Goal: Task Accomplishment & Management: Use online tool/utility

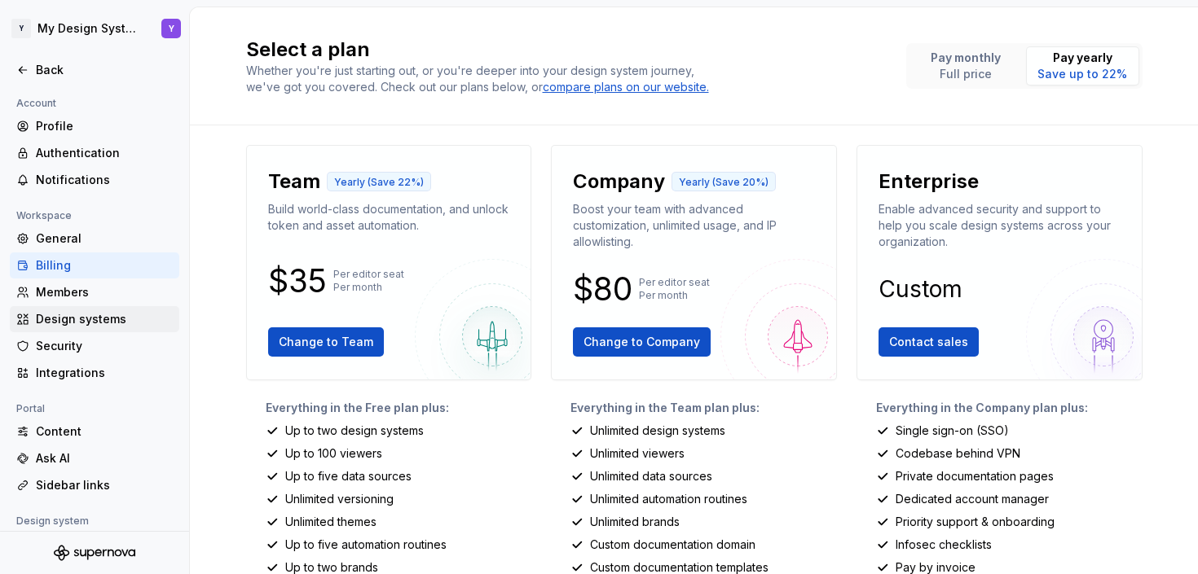
click at [79, 322] on div "Design systems" at bounding box center [104, 319] width 137 height 16
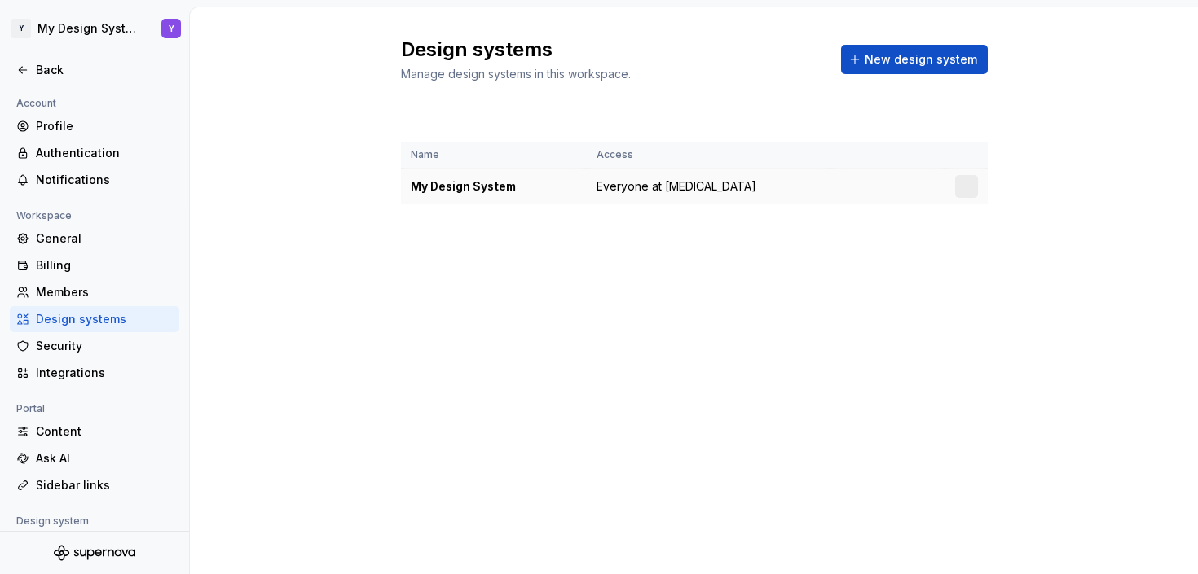
click at [494, 175] on td "My Design System" at bounding box center [494, 187] width 186 height 37
click at [493, 189] on div "My Design System" at bounding box center [494, 186] width 166 height 16
click at [25, 69] on icon at bounding box center [22, 70] width 13 height 13
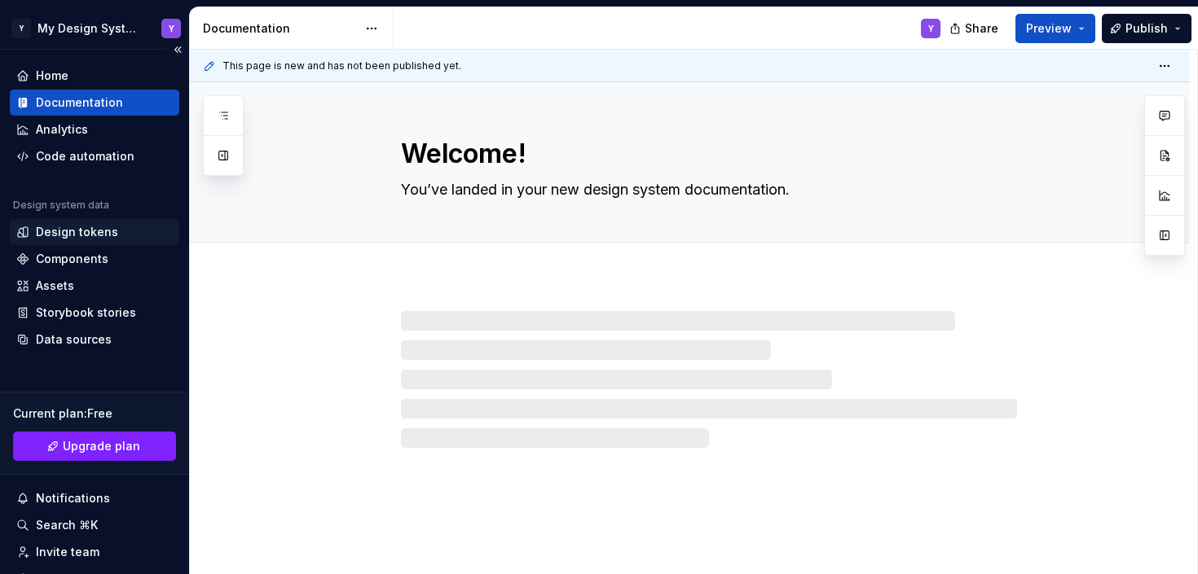
click at [108, 229] on div "Design tokens" at bounding box center [77, 232] width 82 height 16
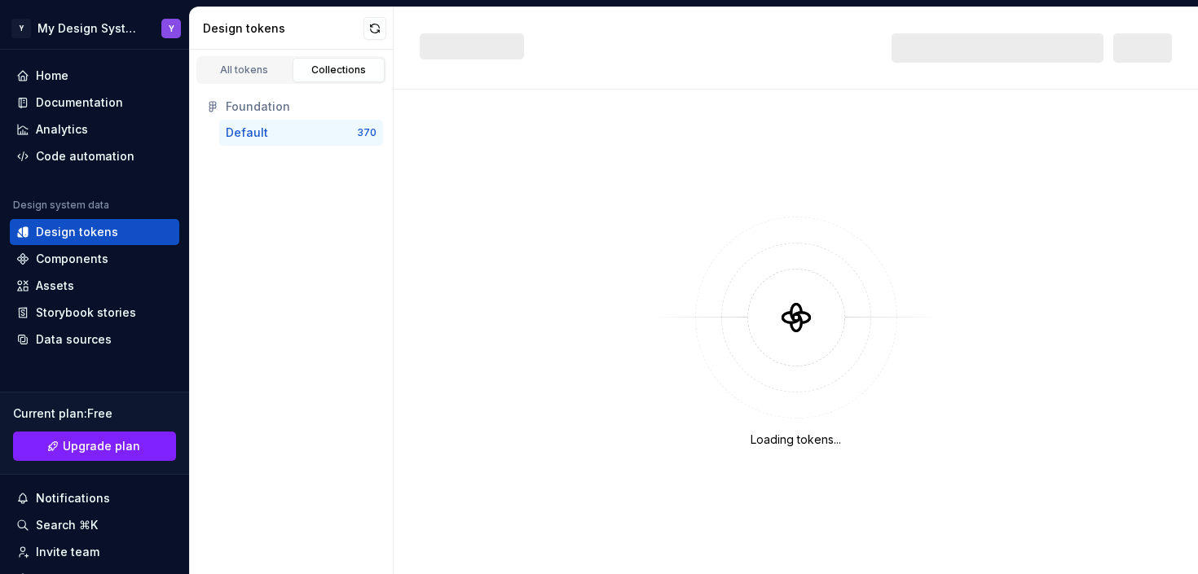
click at [309, 134] on div "Default" at bounding box center [291, 133] width 131 height 16
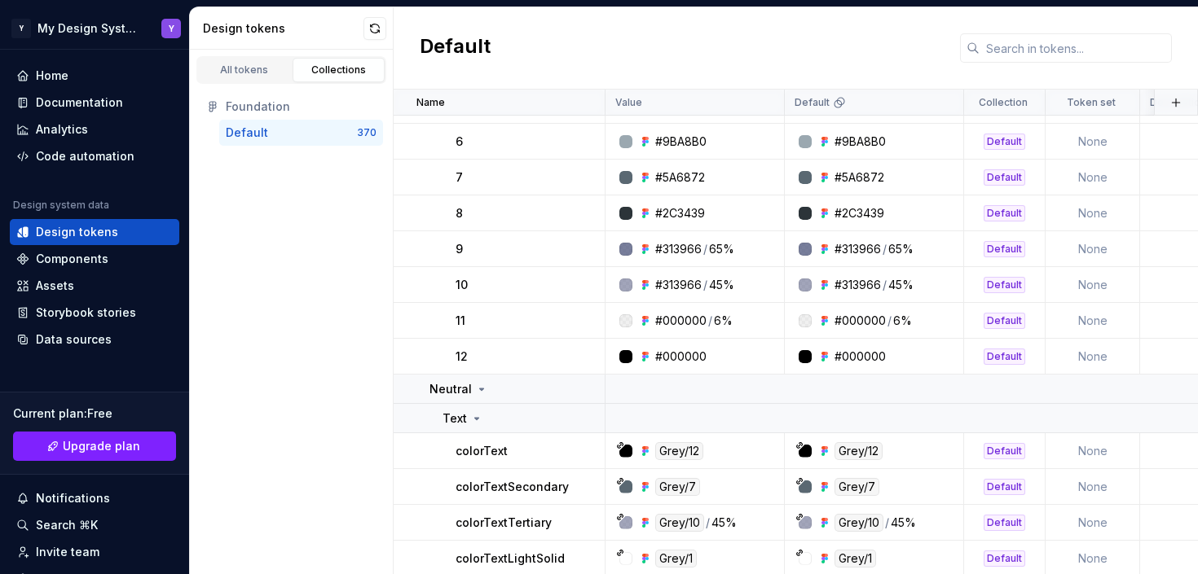
scroll to position [2435, 0]
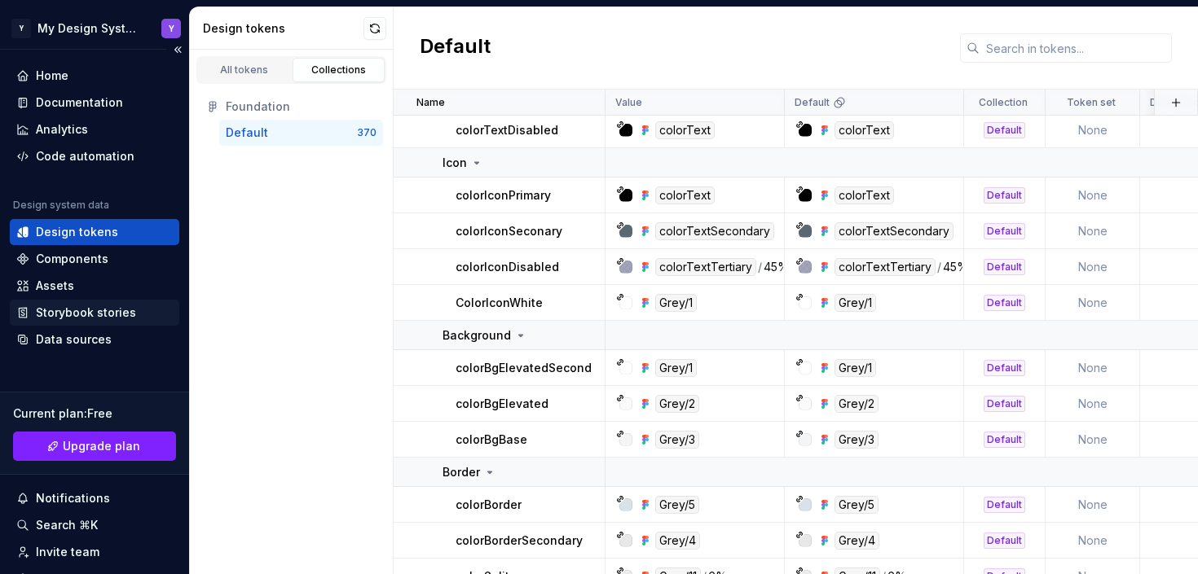
click at [54, 306] on div "Storybook stories" at bounding box center [86, 313] width 100 height 16
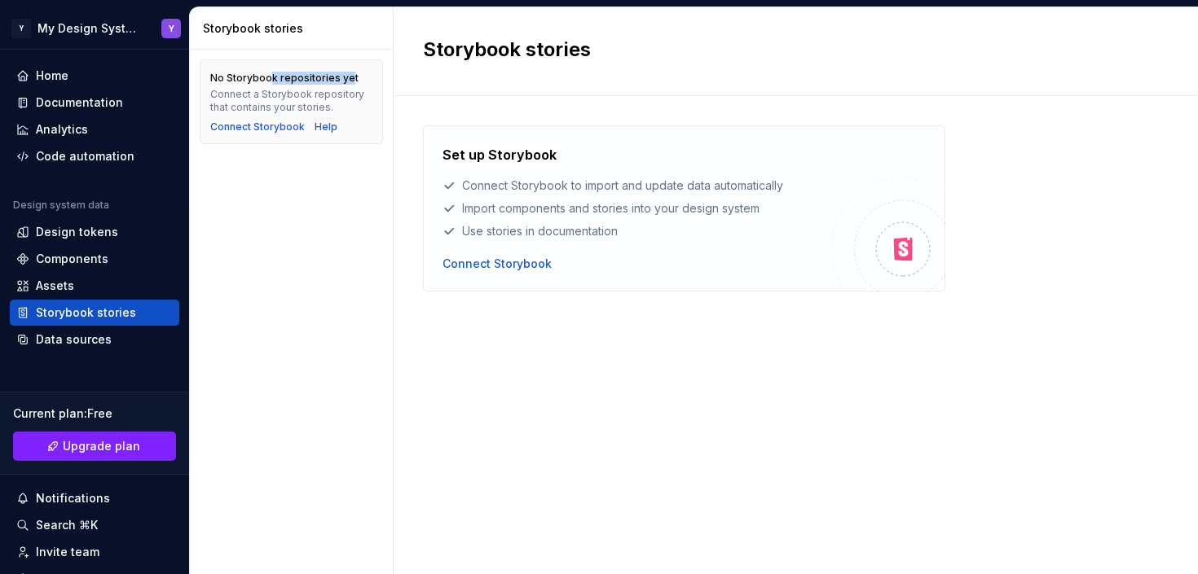
drag, startPoint x: 271, startPoint y: 77, endPoint x: 347, endPoint y: 81, distance: 76.7
click at [347, 81] on div "No Storybook repositories yet" at bounding box center [284, 78] width 148 height 13
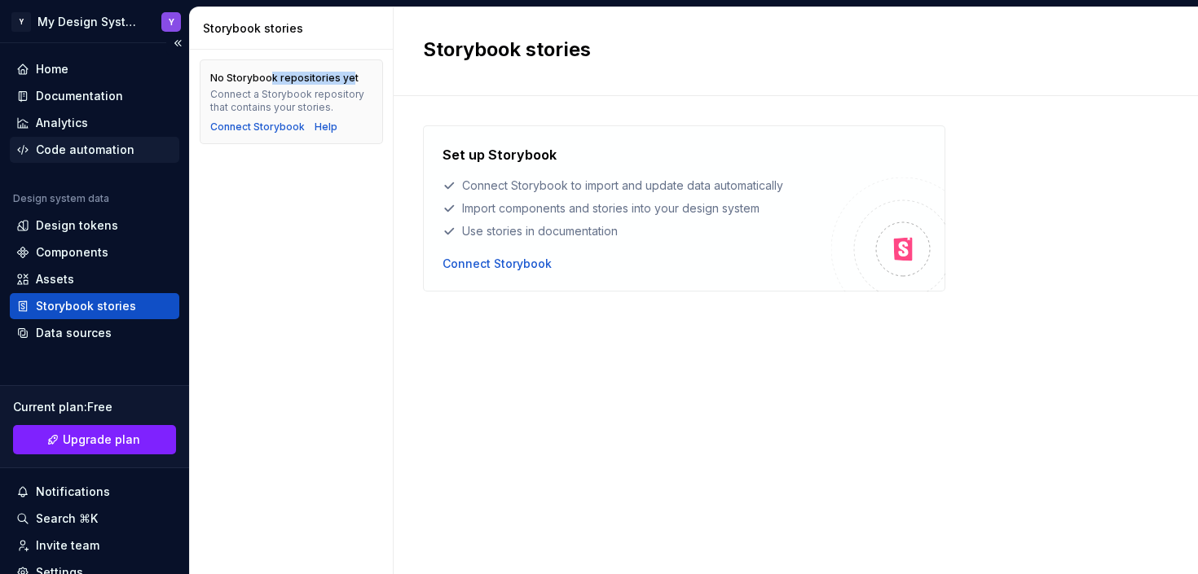
click at [95, 153] on div "Code automation" at bounding box center [85, 150] width 99 height 16
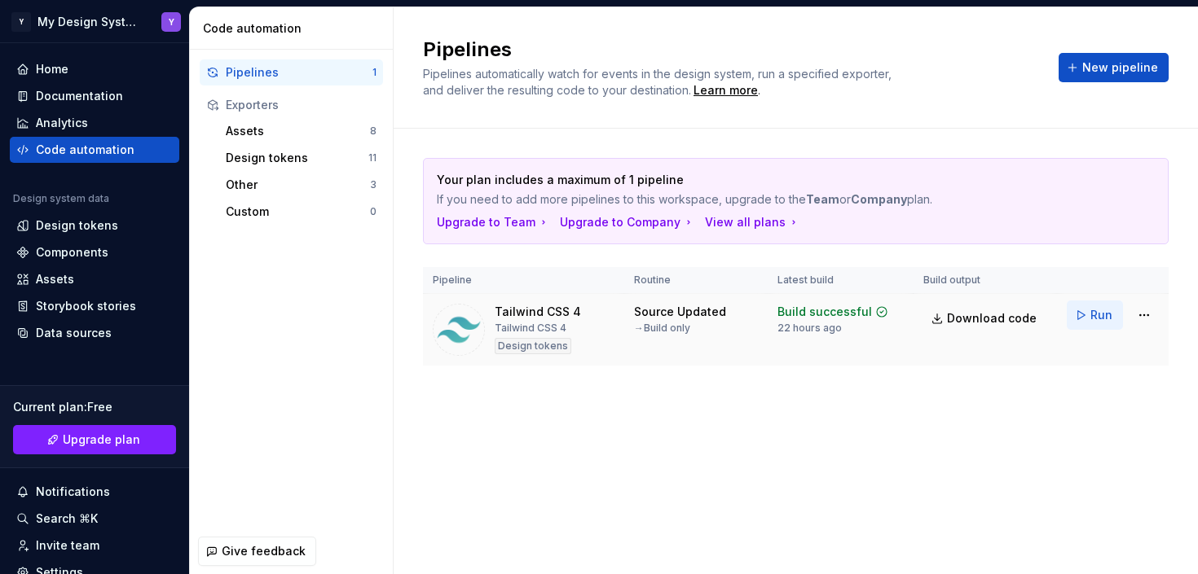
click at [1103, 317] on span "Run" at bounding box center [1101, 315] width 22 height 16
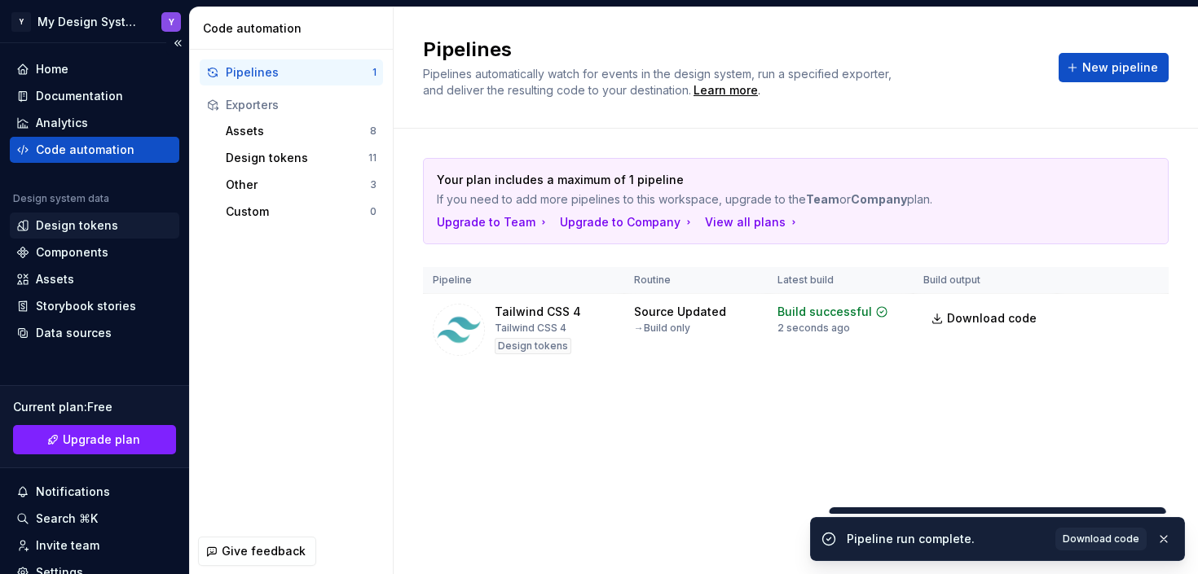
click at [64, 226] on div "Design tokens" at bounding box center [77, 226] width 82 height 16
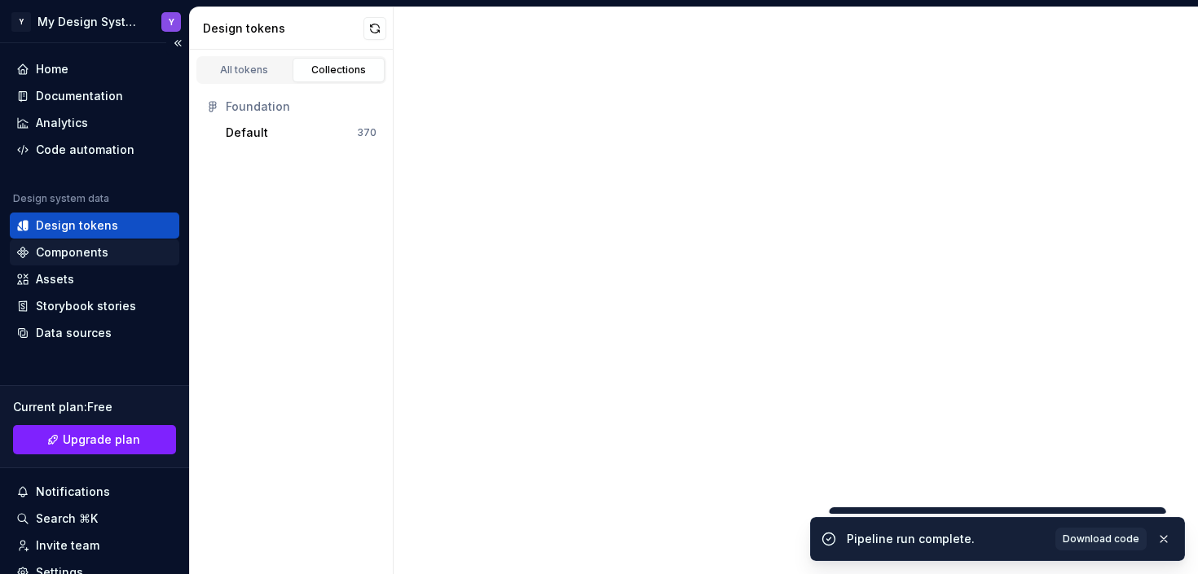
click at [64, 250] on div "Components" at bounding box center [72, 252] width 73 height 16
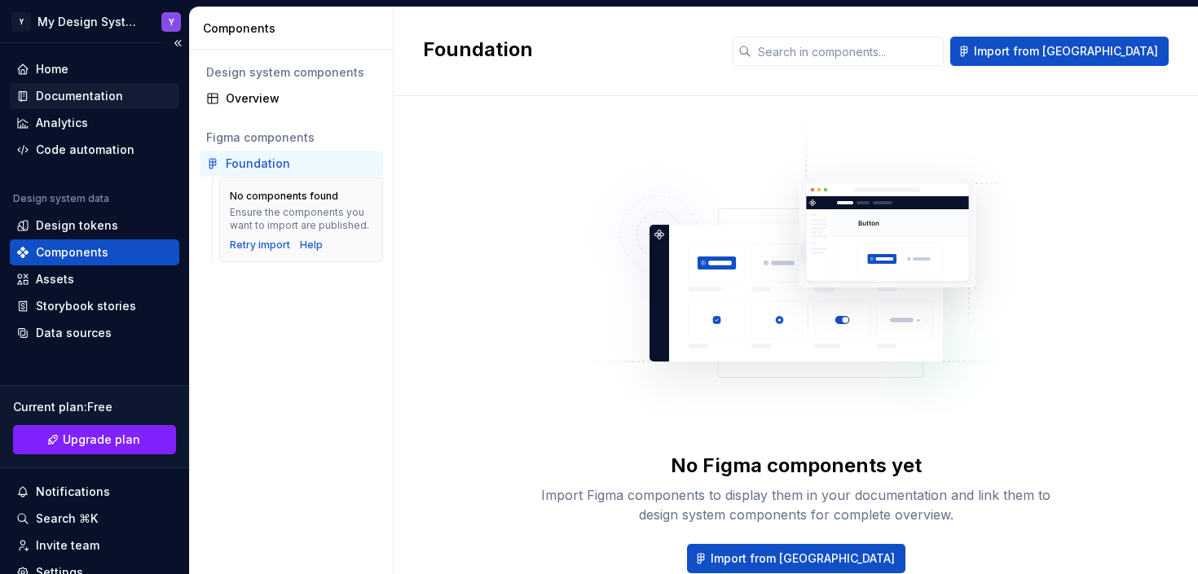
click at [77, 91] on div "Documentation" at bounding box center [79, 96] width 87 height 16
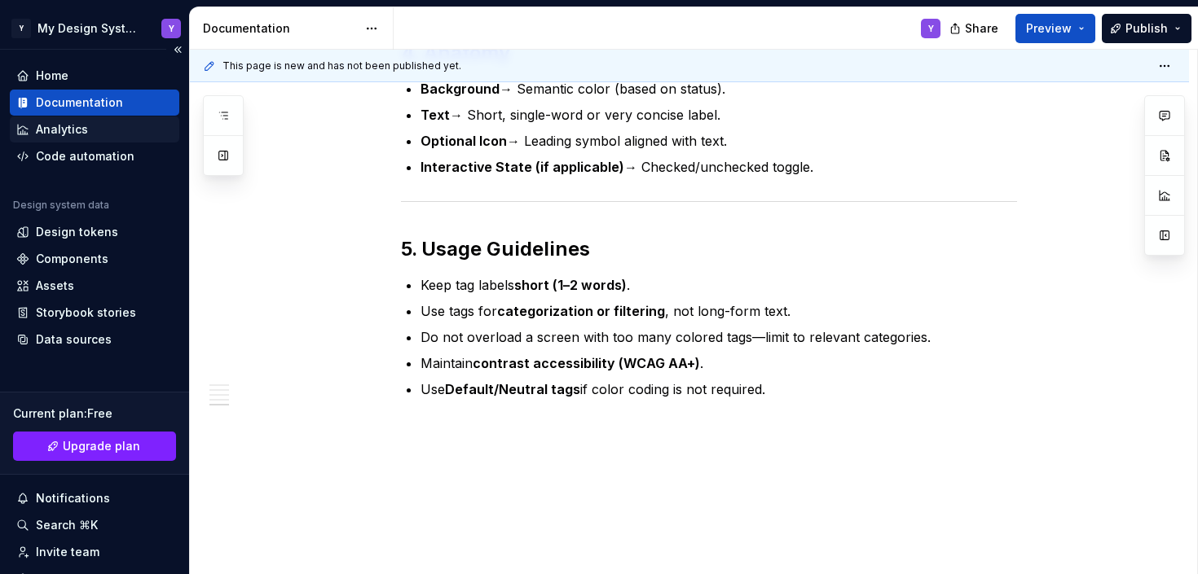
click at [95, 126] on div "Analytics" at bounding box center [94, 129] width 156 height 16
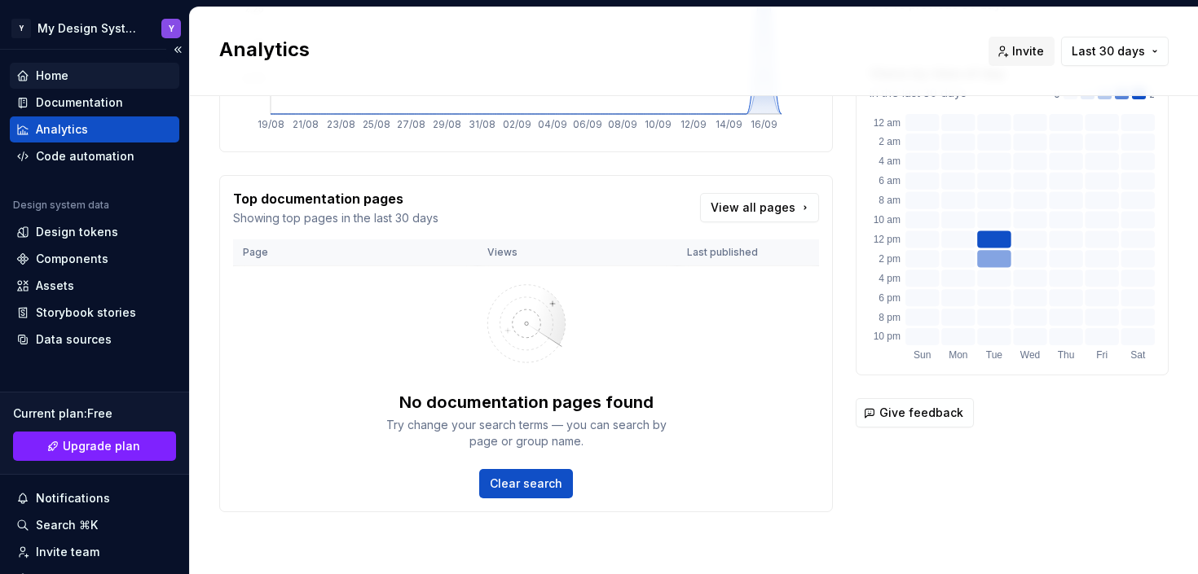
click at [78, 87] on div "Home" at bounding box center [94, 76] width 169 height 26
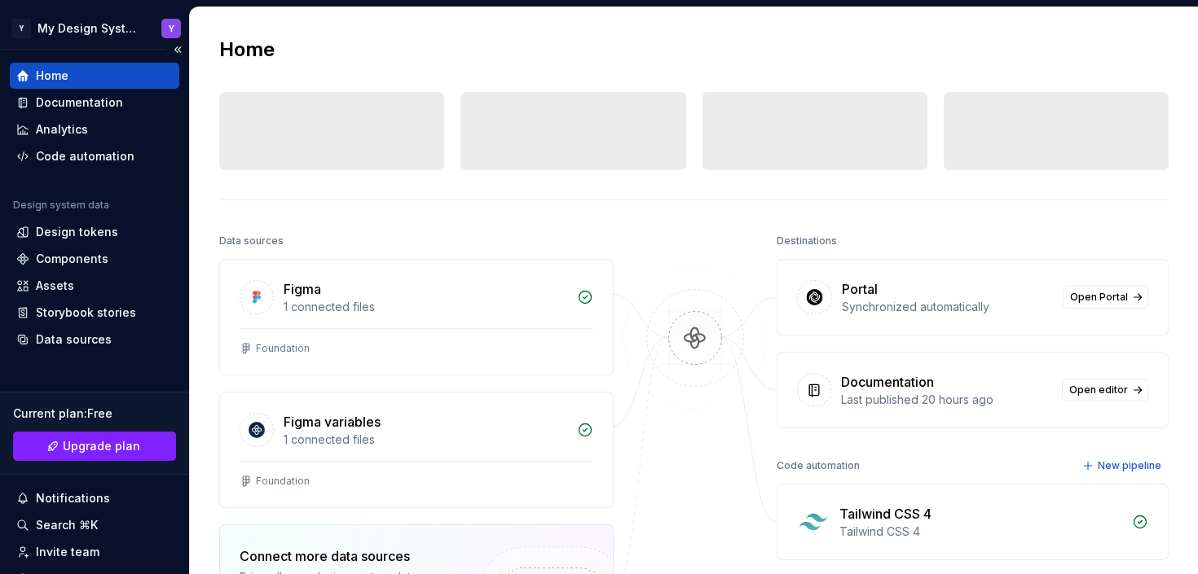
click at [64, 69] on div "Home" at bounding box center [52, 76] width 33 height 16
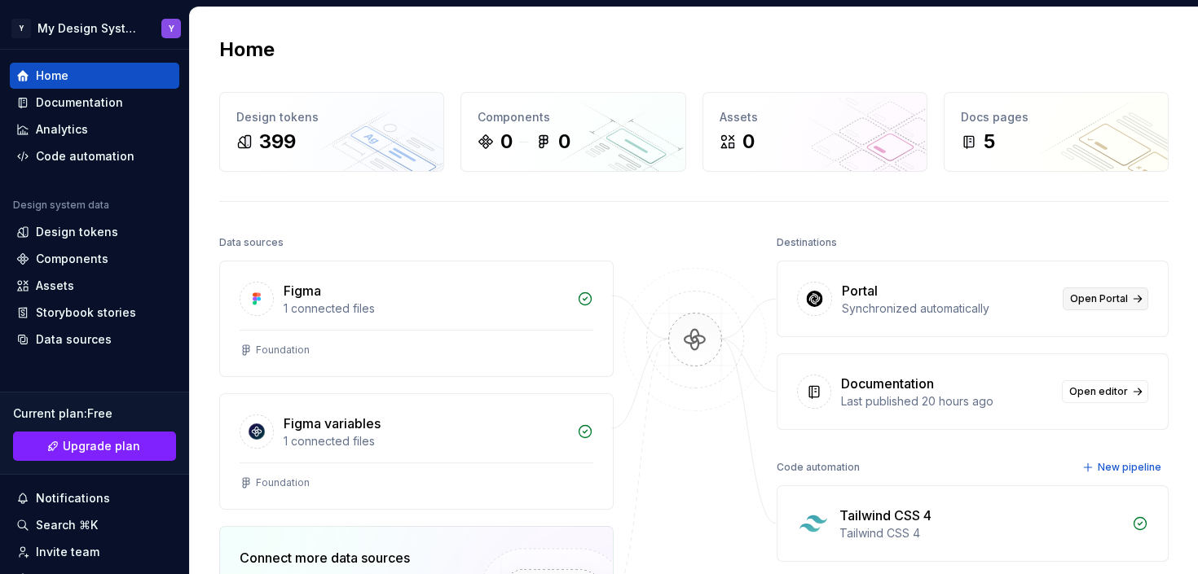
click at [1097, 302] on span "Open Portal" at bounding box center [1099, 299] width 58 height 13
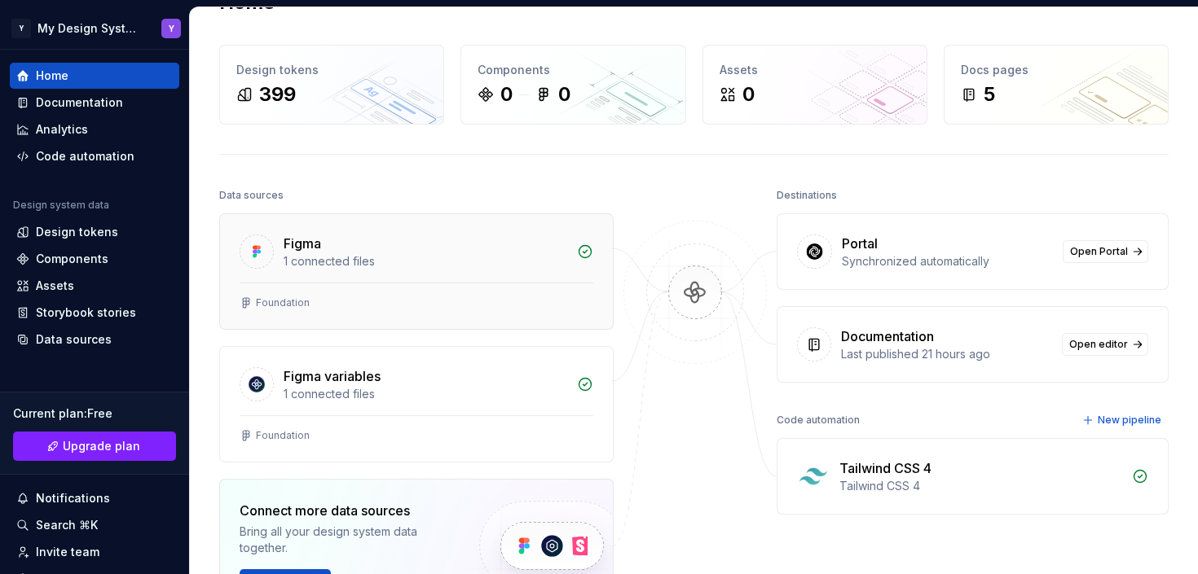
scroll to position [48, 0]
click at [1094, 247] on span "Open Portal" at bounding box center [1099, 250] width 58 height 13
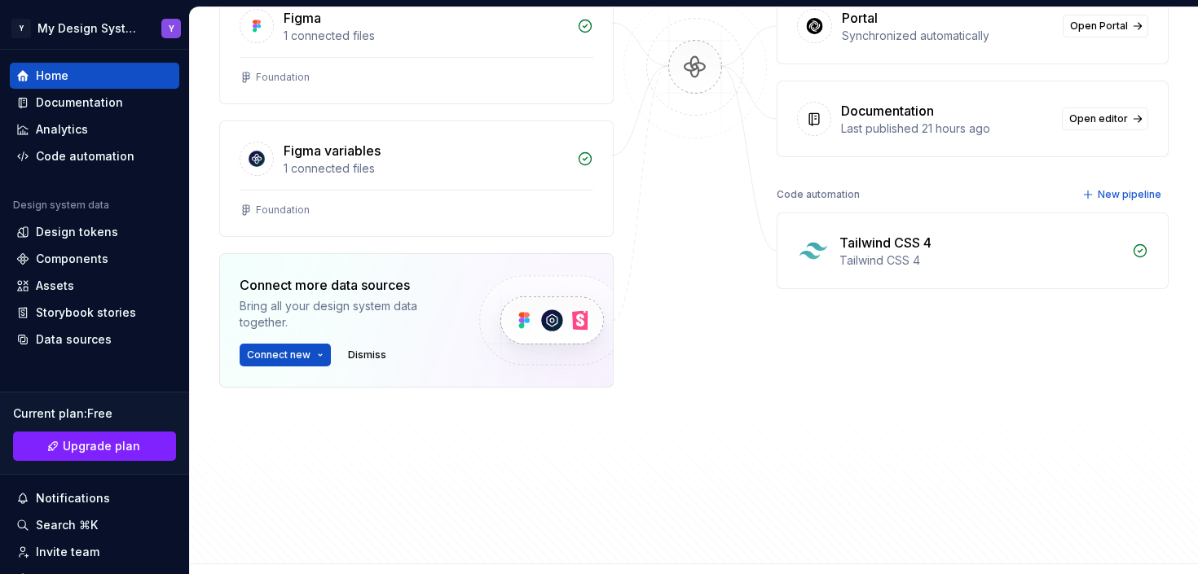
scroll to position [174, 0]
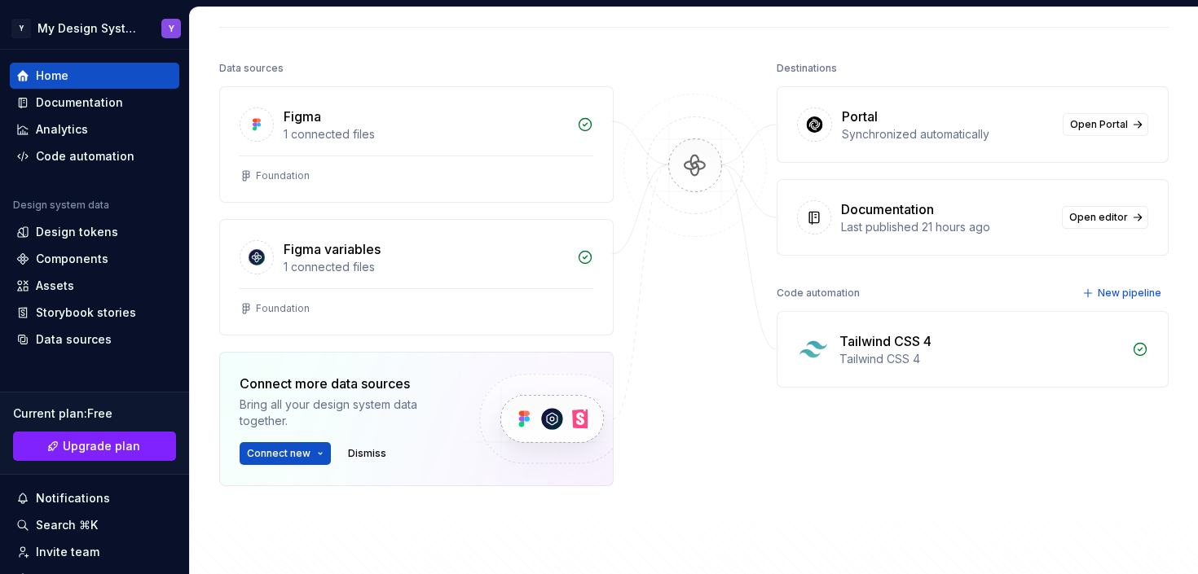
click at [957, 345] on div "Tailwind CSS 4" at bounding box center [980, 342] width 283 height 20
click at [792, 296] on div "Code automation" at bounding box center [817, 293] width 83 height 23
click at [840, 371] on div "Tailwind CSS 4 Tailwind CSS 4" at bounding box center [972, 349] width 390 height 75
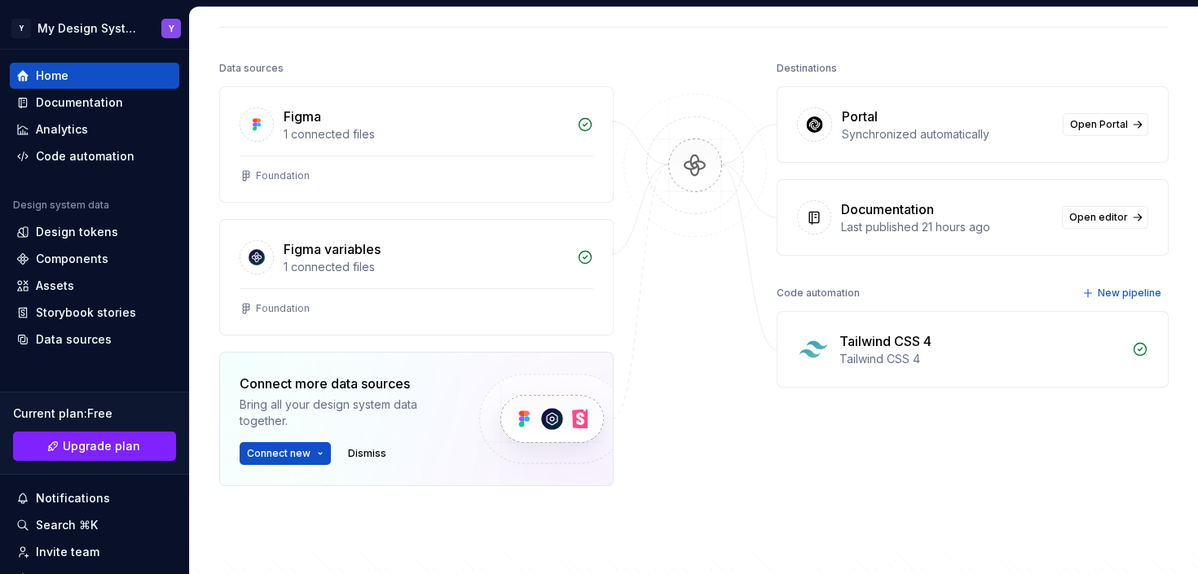
click at [1137, 350] on icon at bounding box center [1140, 350] width 12 height 12
click at [904, 341] on div "Tailwind CSS 4" at bounding box center [885, 342] width 92 height 20
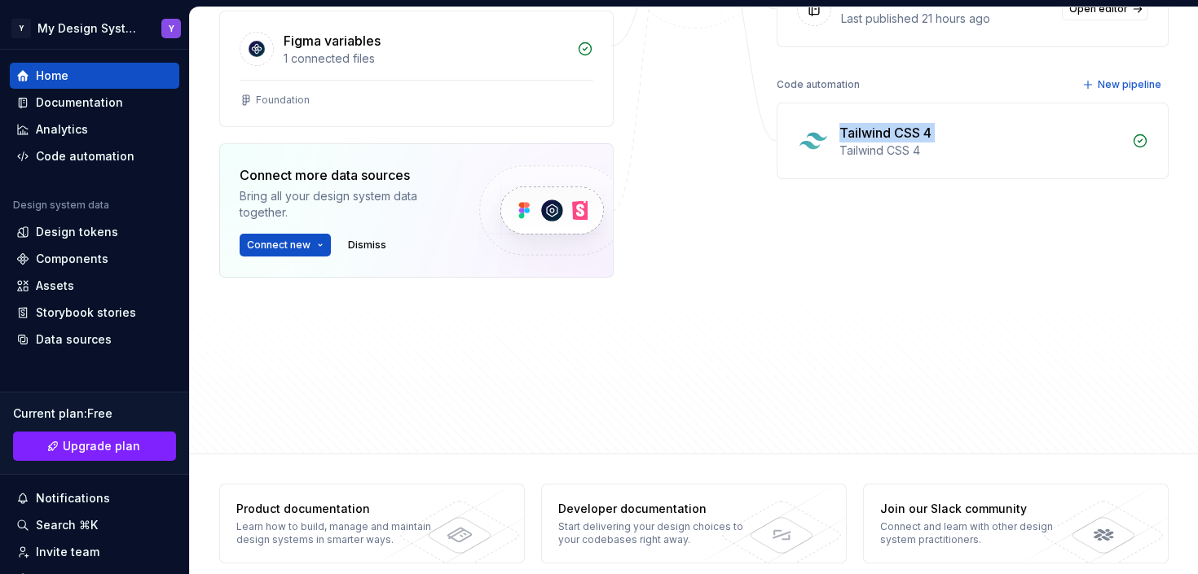
scroll to position [169, 0]
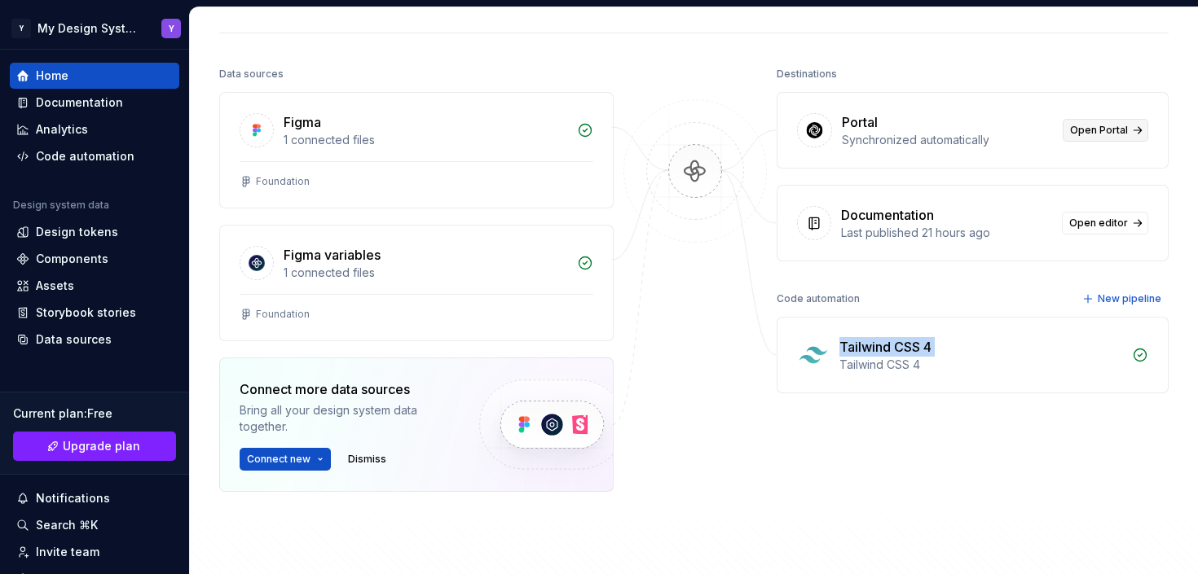
click at [1111, 135] on span "Open Portal" at bounding box center [1099, 130] width 58 height 13
click at [90, 335] on div "Data sources" at bounding box center [74, 340] width 76 height 16
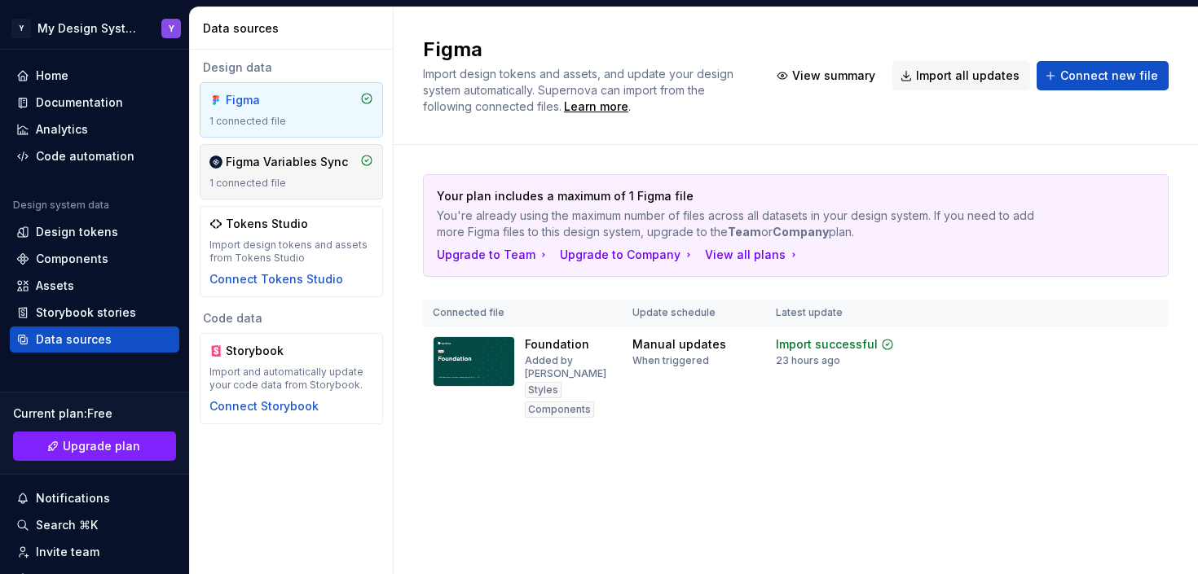
click at [292, 174] on div "Figma Variables Sync 1 connected file" at bounding box center [291, 172] width 164 height 36
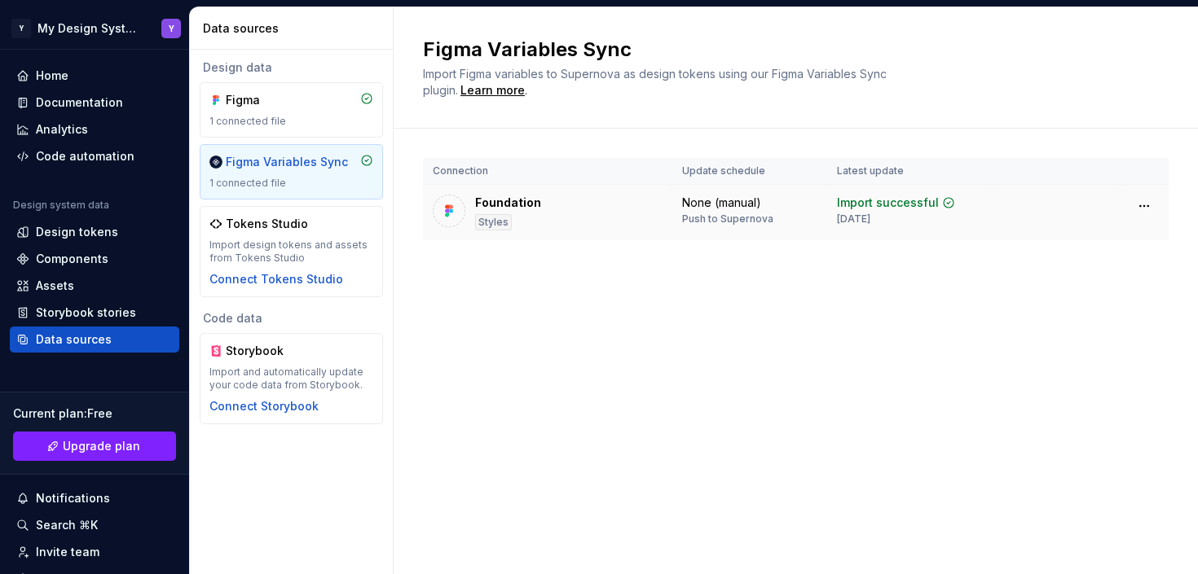
click at [716, 205] on div "None (manual)" at bounding box center [721, 203] width 79 height 16
click at [714, 221] on div "Push to Supernova" at bounding box center [727, 219] width 91 height 13
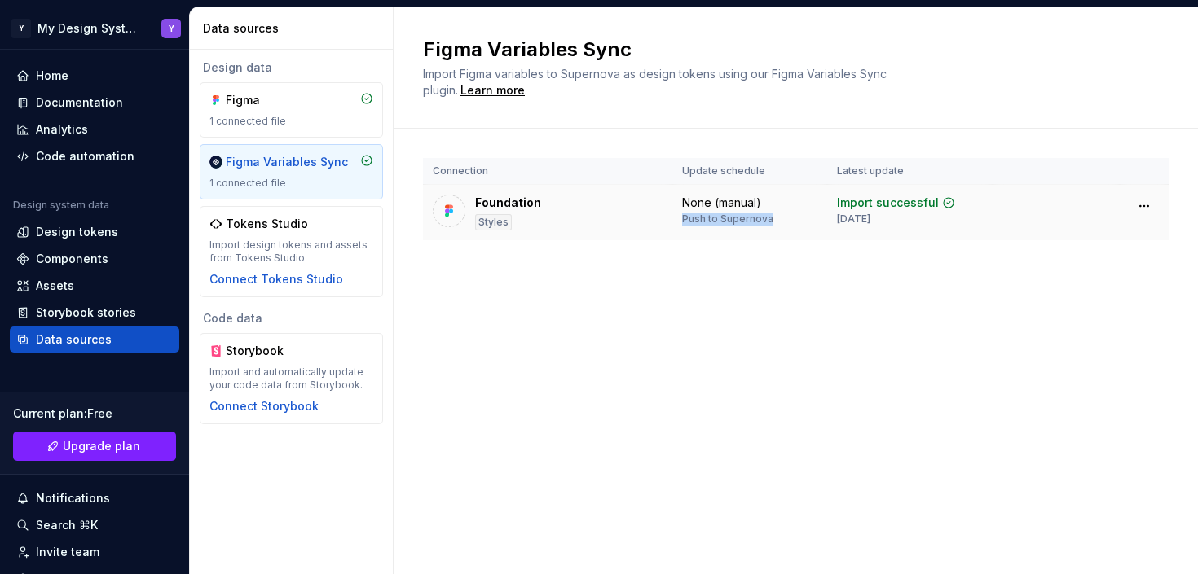
click at [714, 221] on div "Push to Supernova" at bounding box center [727, 219] width 91 height 13
click at [315, 243] on div "Import design tokens and assets from Tokens Studio" at bounding box center [291, 252] width 164 height 26
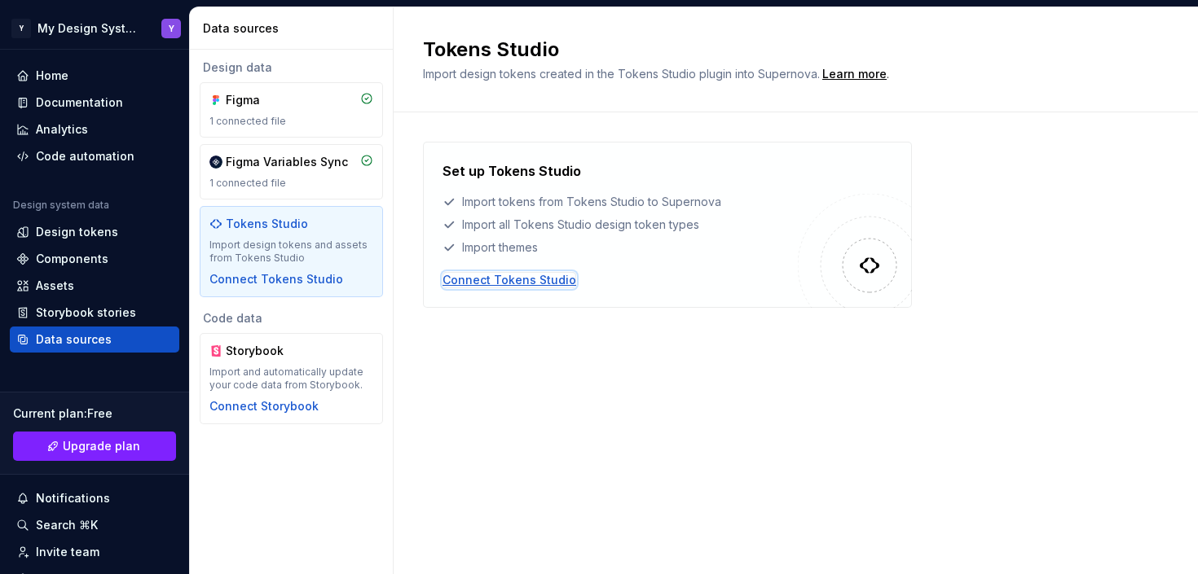
click at [539, 279] on div "Connect Tokens Studio" at bounding box center [509, 280] width 134 height 16
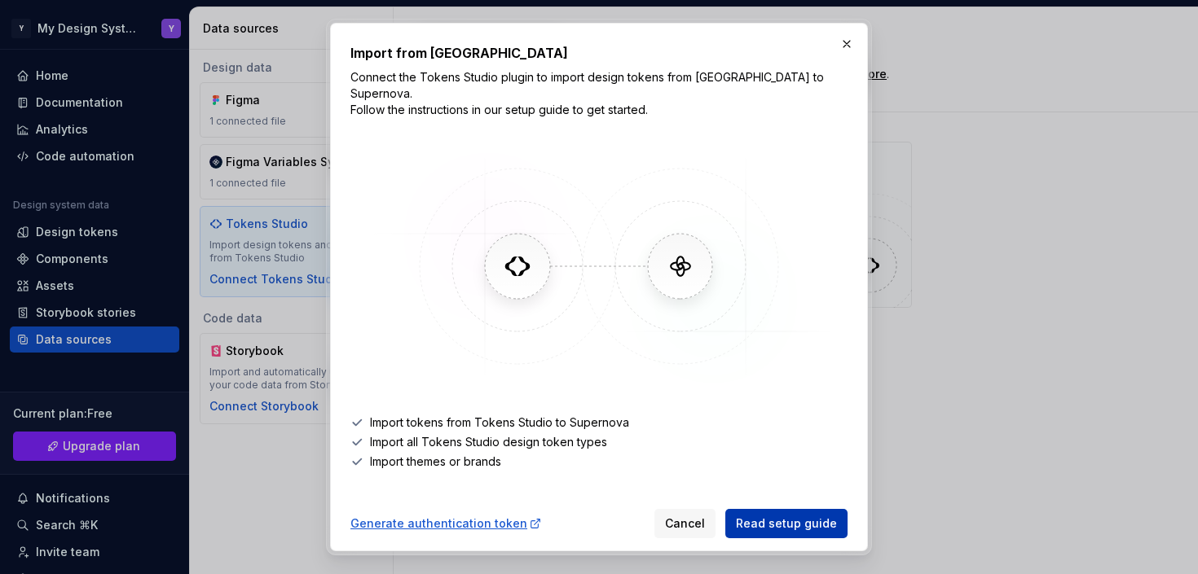
click at [794, 516] on span "Read setup guide" at bounding box center [786, 524] width 101 height 16
click at [838, 44] on button "button" at bounding box center [846, 44] width 23 height 23
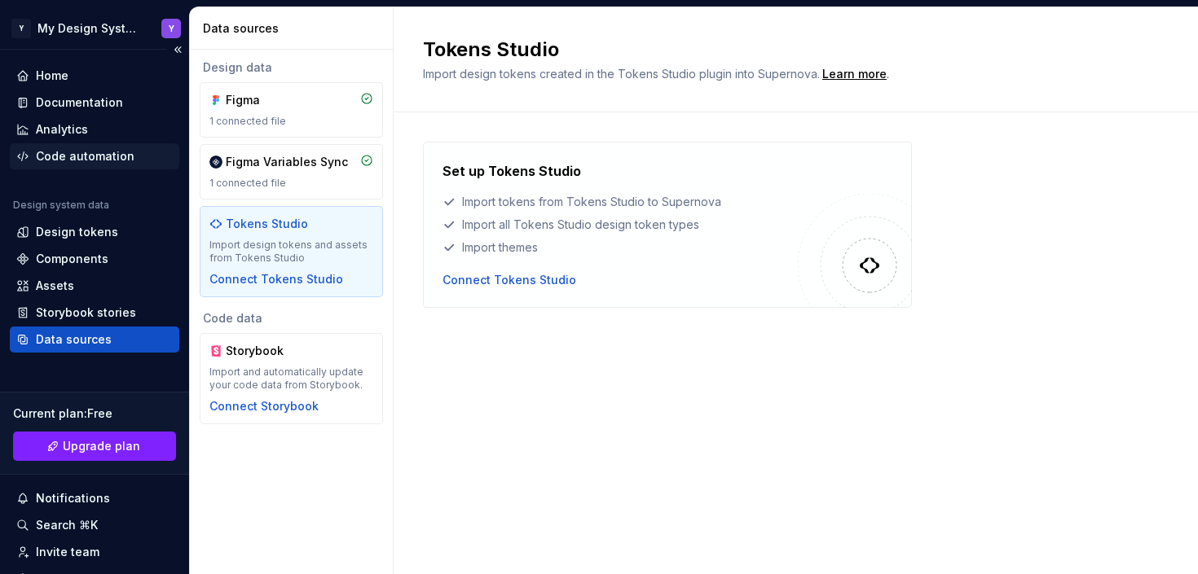
click at [82, 156] on div "Code automation" at bounding box center [85, 156] width 99 height 16
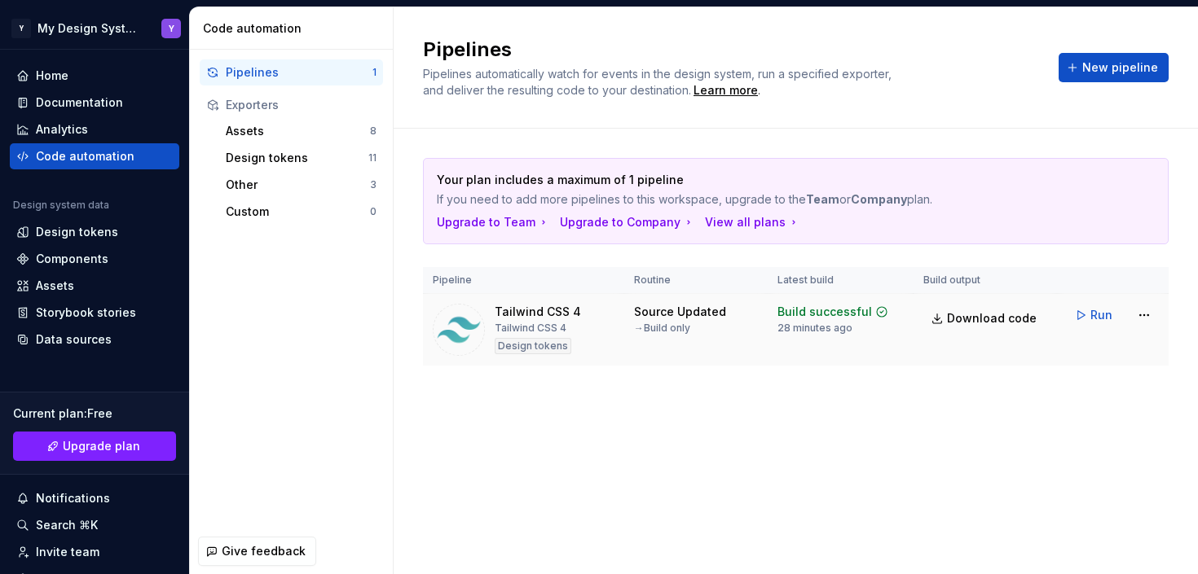
click at [570, 323] on div "Tailwind CSS 4 Tailwind CSS 4 Design tokens" at bounding box center [538, 330] width 86 height 52
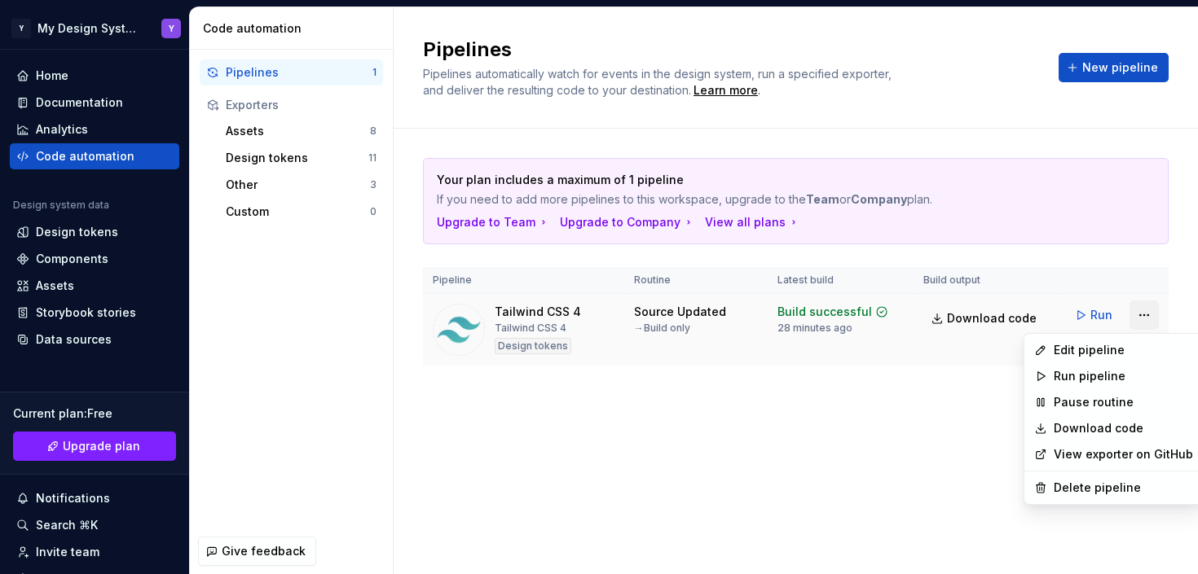
click at [1142, 319] on html "Y My Design System Y Home Documentation Analytics Code automation Design system…" at bounding box center [599, 287] width 1198 height 574
click at [863, 317] on html "Y My Design System Y Home Documentation Analytics Code automation Design system…" at bounding box center [599, 287] width 1198 height 574
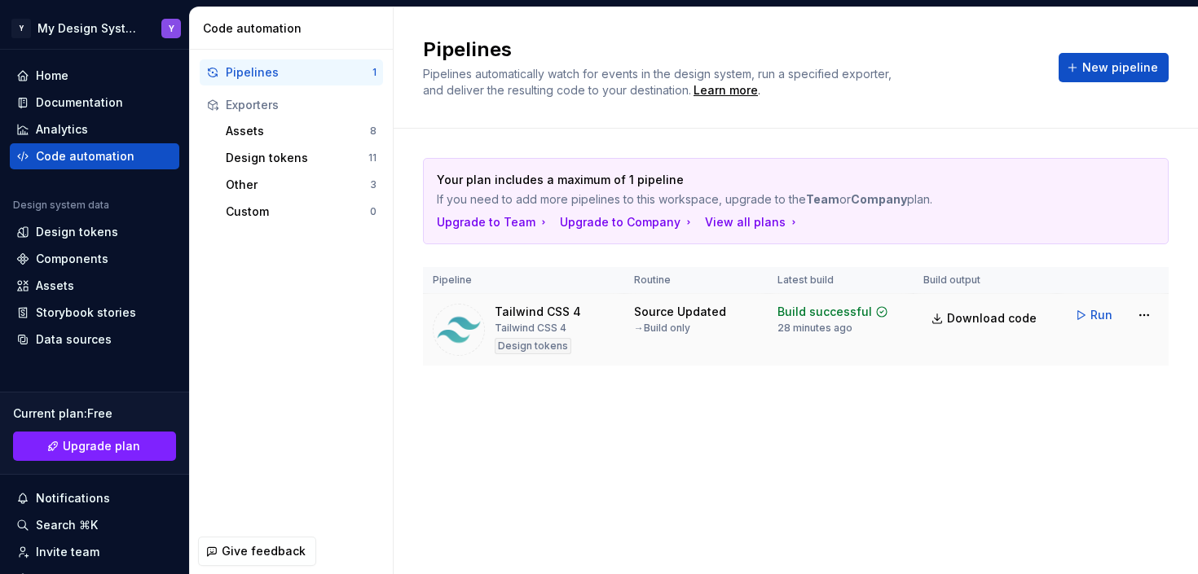
click at [677, 315] on div "Source Updated" at bounding box center [680, 312] width 92 height 16
click at [525, 332] on div "Tailwind CSS 4" at bounding box center [531, 328] width 72 height 13
click at [1097, 316] on span "Run" at bounding box center [1101, 315] width 22 height 16
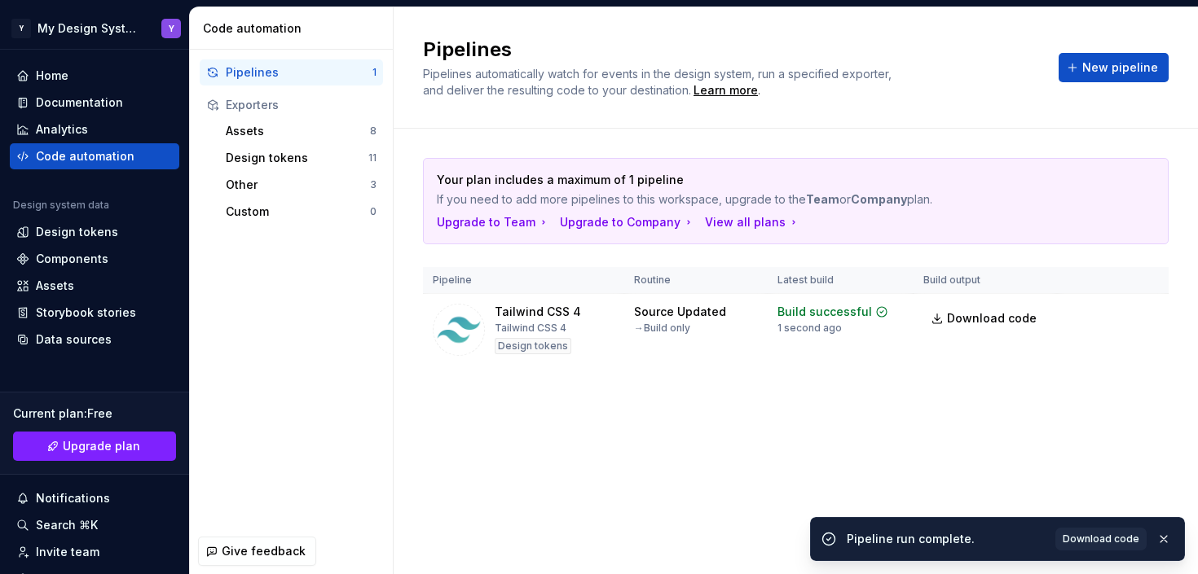
click at [959, 278] on th "Build output" at bounding box center [984, 280] width 143 height 27
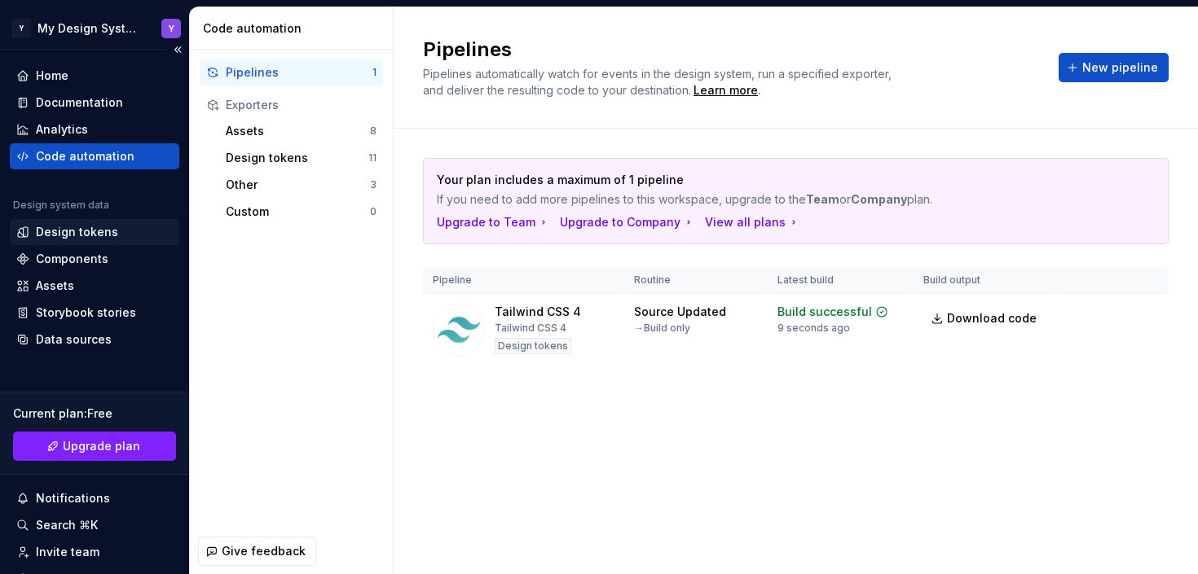
click at [87, 235] on div "Design tokens" at bounding box center [77, 232] width 82 height 16
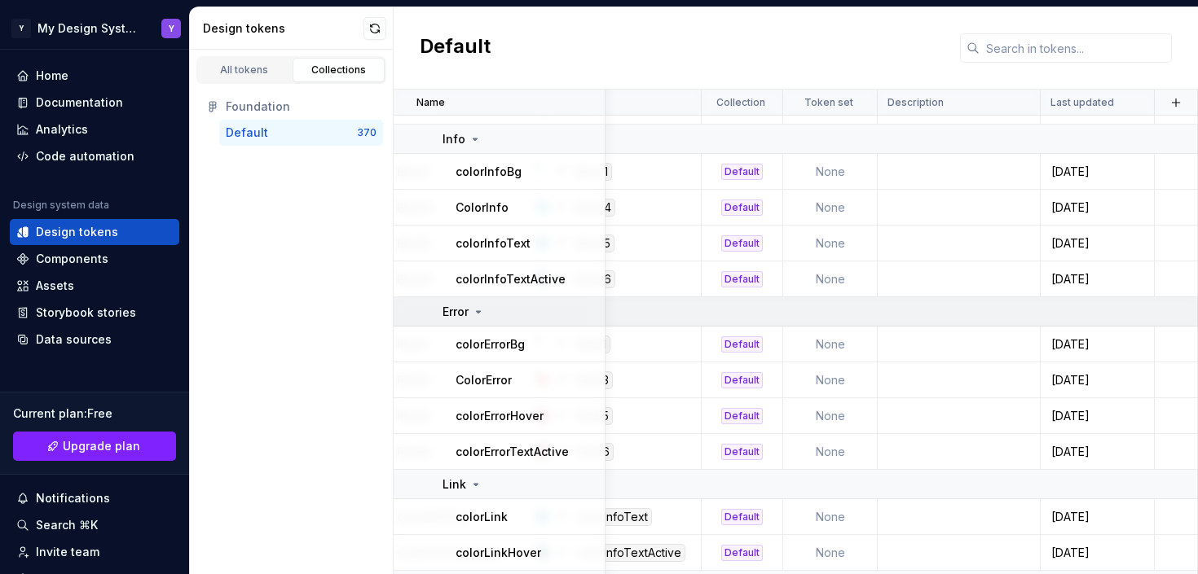
scroll to position [3358, 262]
click at [832, 172] on td "None" at bounding box center [830, 172] width 95 height 36
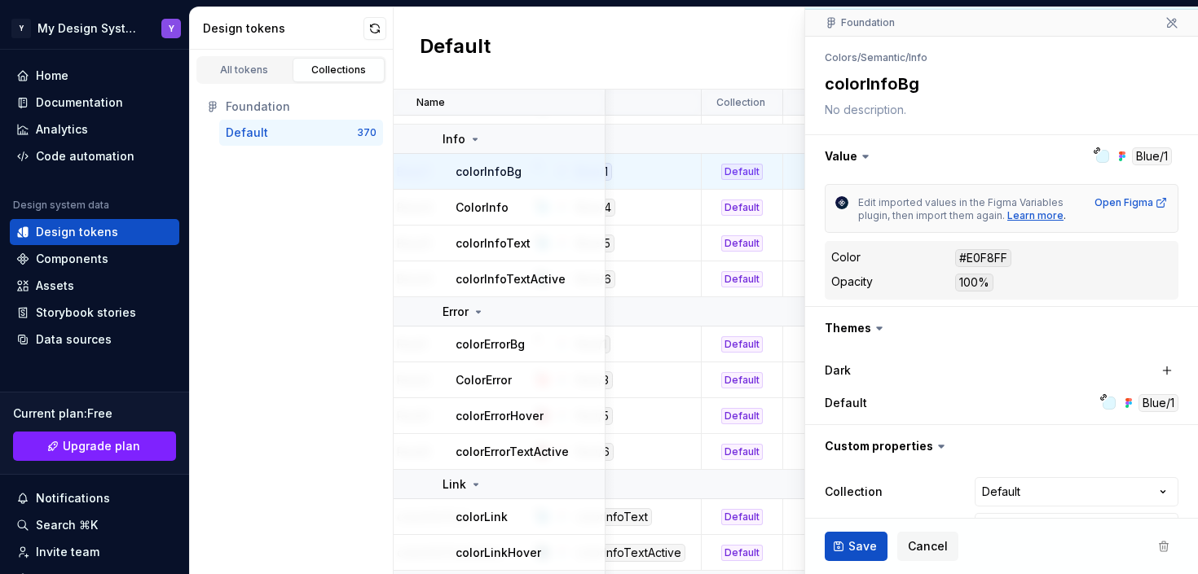
scroll to position [189, 0]
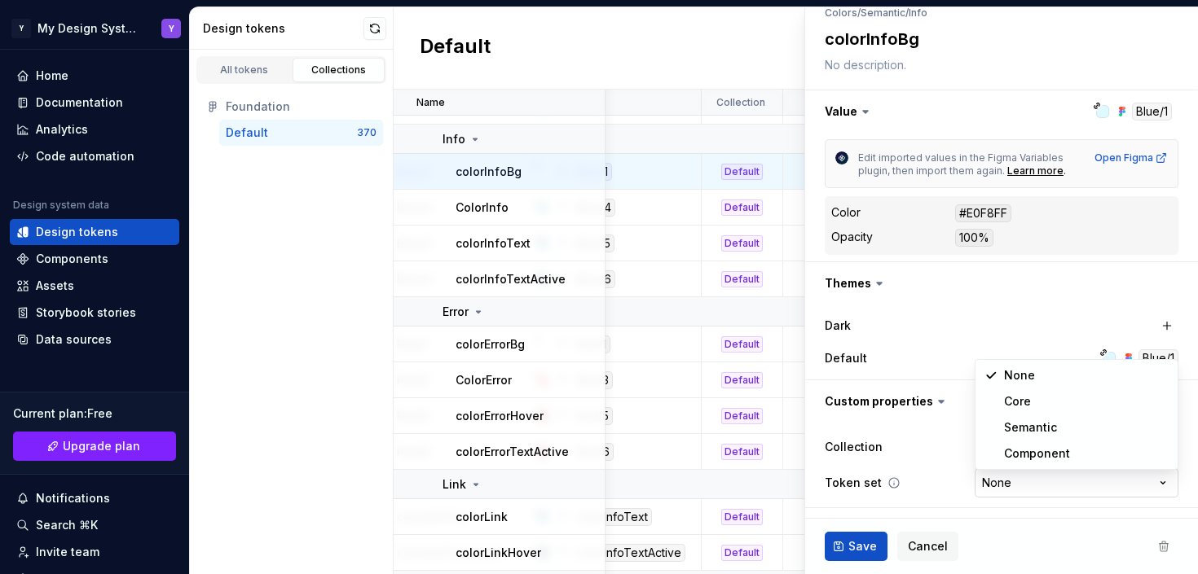
click at [1155, 483] on html "Y My Design System Y Home Documentation Analytics Code automation Design system…" at bounding box center [599, 287] width 1198 height 574
click at [688, 139] on html "Y My Design System Y Home Documentation Analytics Code automation Design system…" at bounding box center [599, 287] width 1198 height 574
click at [719, 27] on div "Default" at bounding box center [796, 48] width 804 height 82
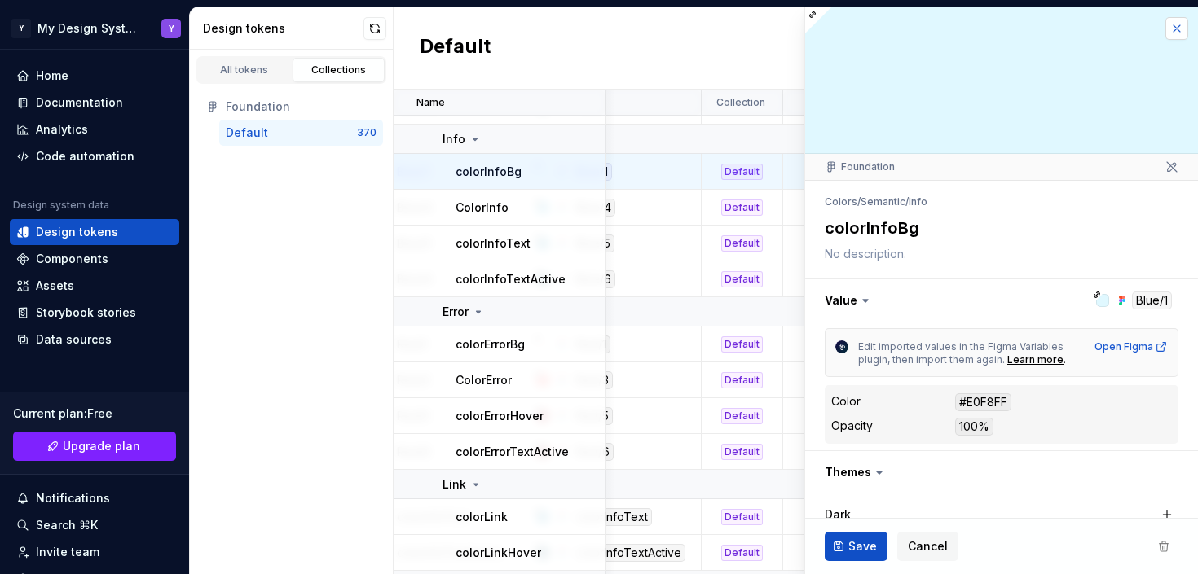
click at [1176, 30] on button "button" at bounding box center [1176, 28] width 23 height 23
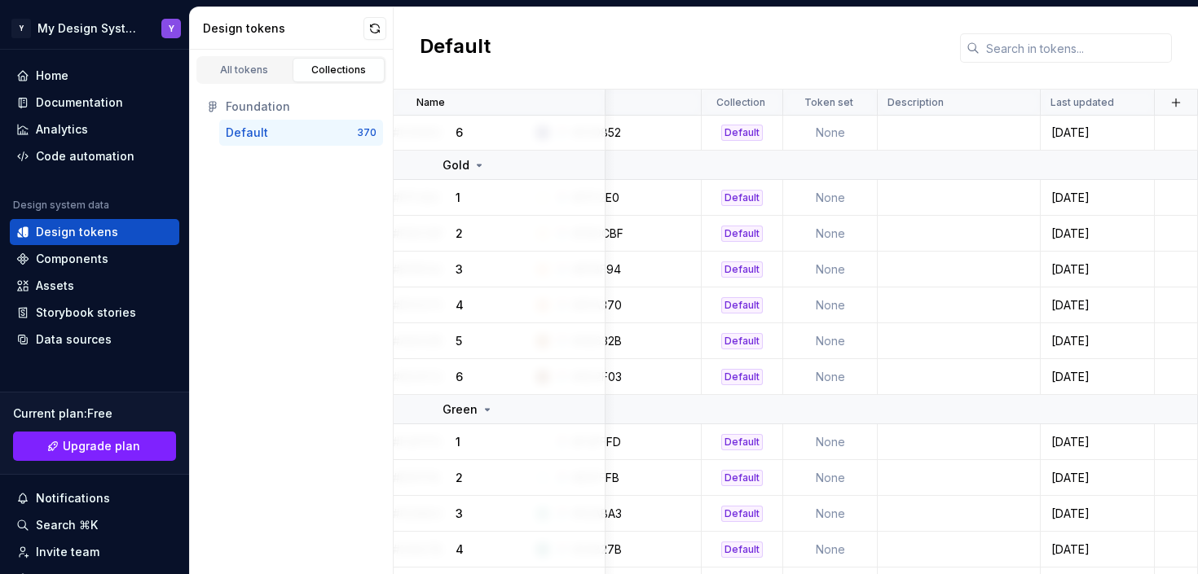
scroll to position [1195, 262]
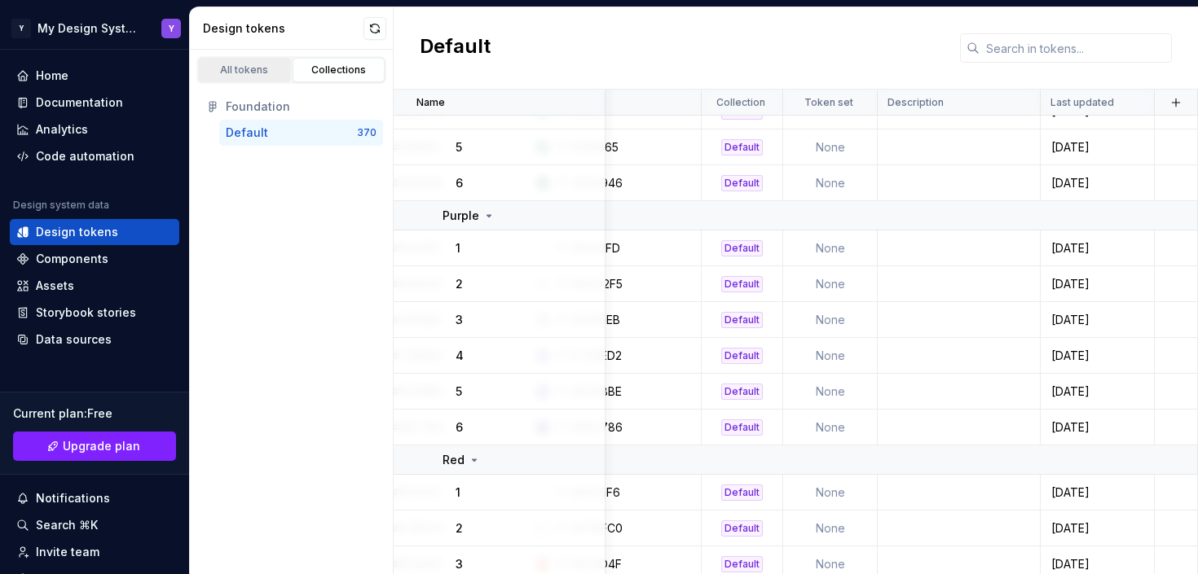
click at [262, 73] on div "All tokens" at bounding box center [244, 70] width 81 height 13
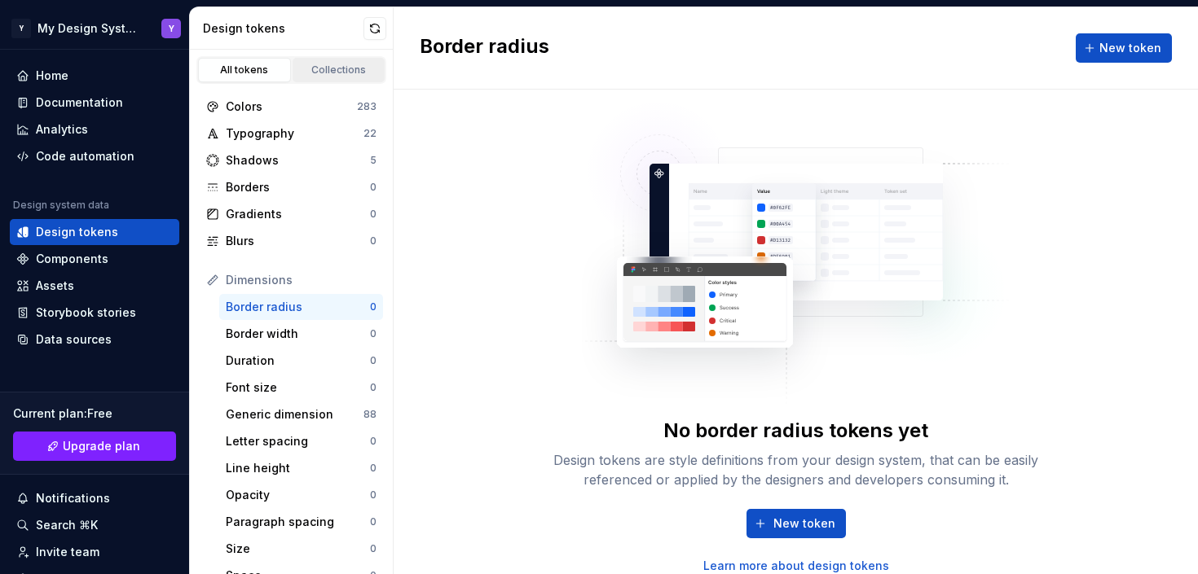
click at [342, 71] on div "Collections" at bounding box center [338, 70] width 81 height 13
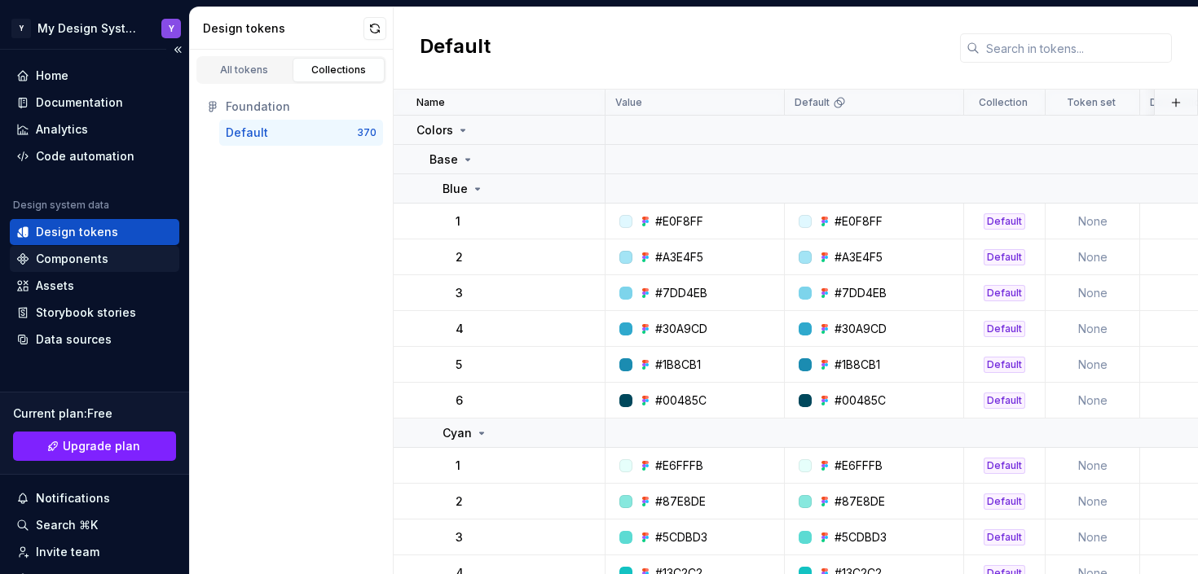
click at [73, 260] on div "Components" at bounding box center [72, 259] width 73 height 16
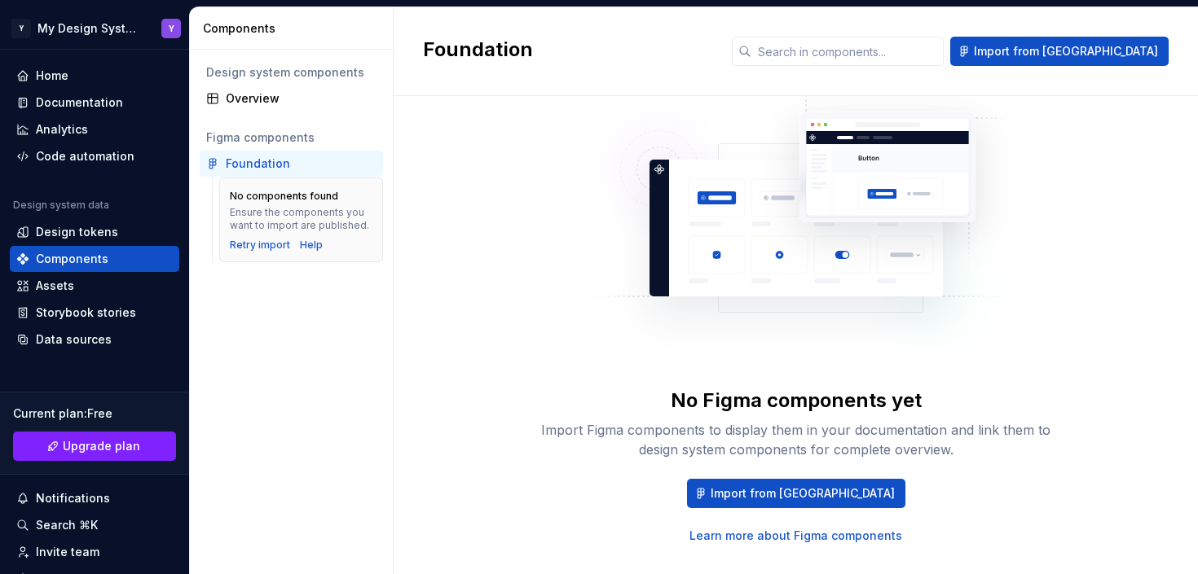
scroll to position [68, 0]
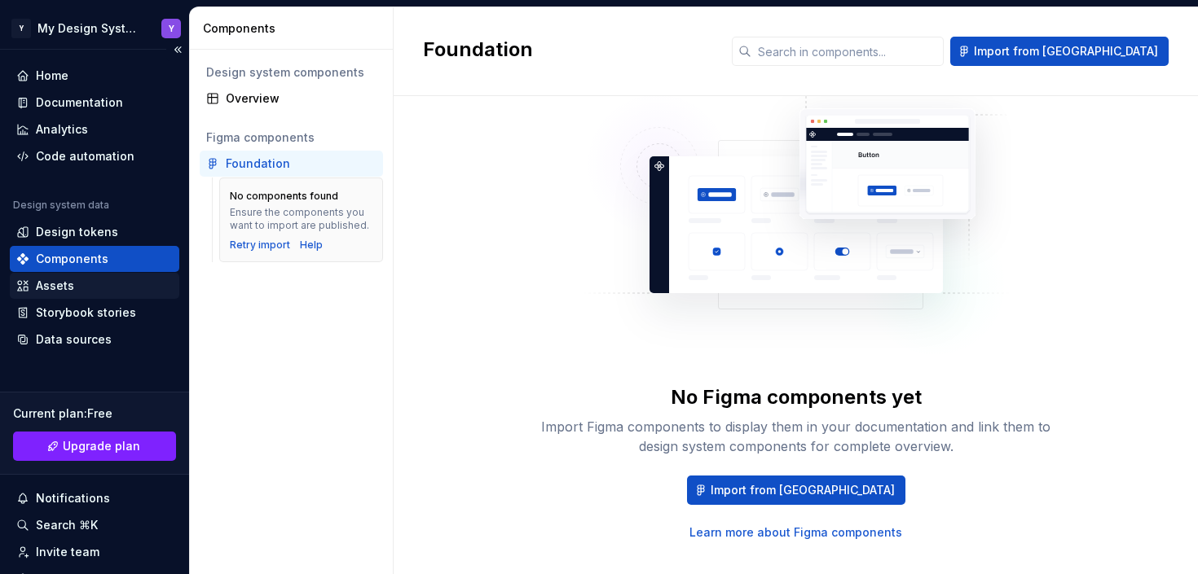
click at [57, 284] on div "Assets" at bounding box center [55, 286] width 38 height 16
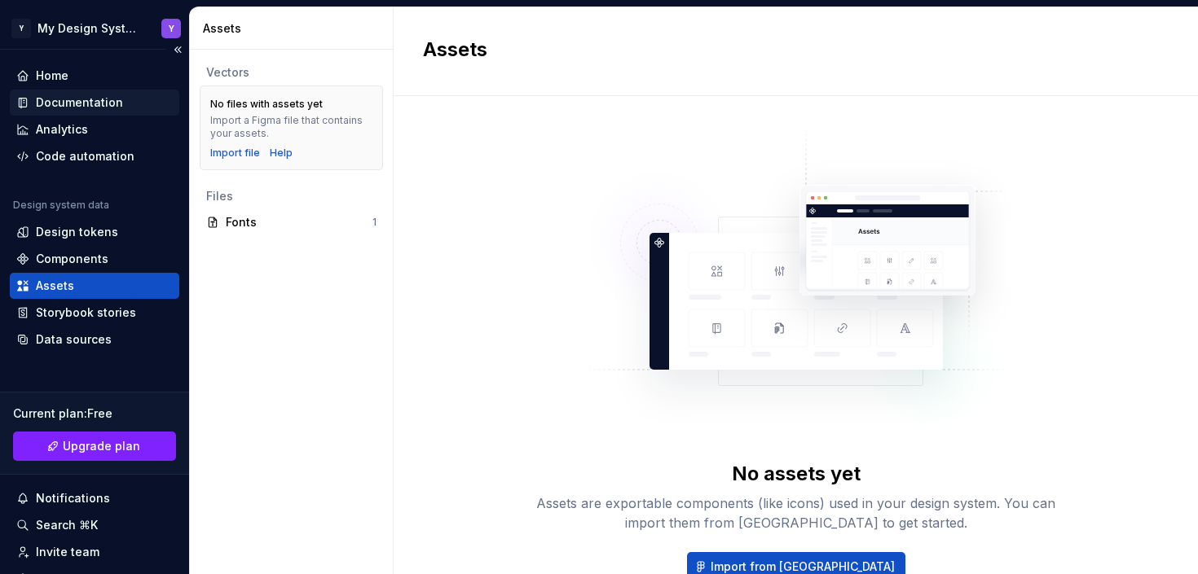
click at [65, 99] on div "Documentation" at bounding box center [79, 103] width 87 height 16
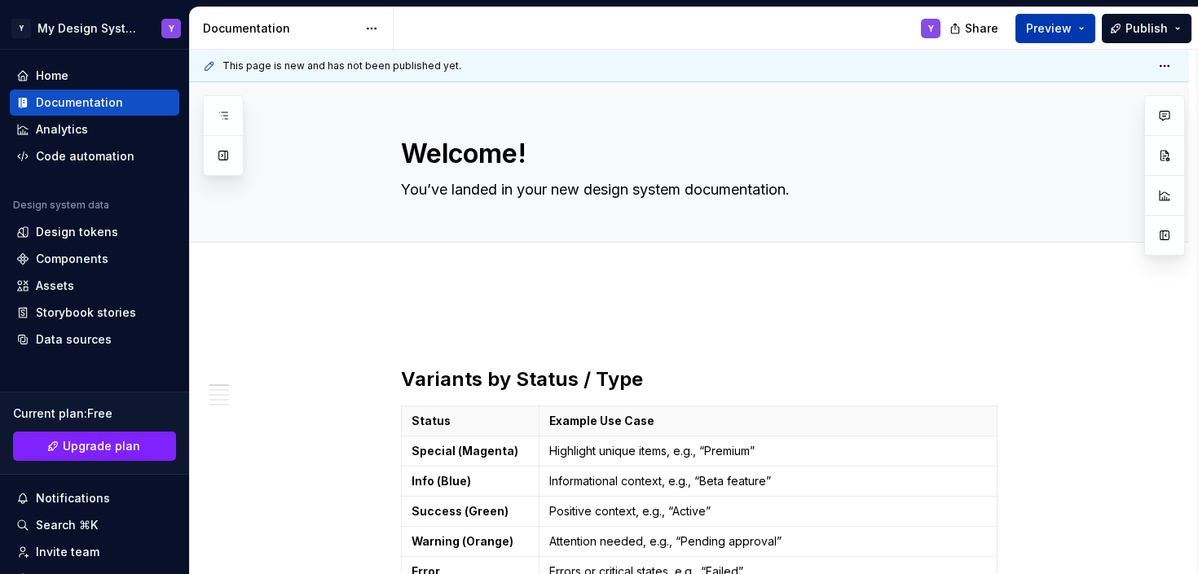
click at [1076, 24] on button "Preview" at bounding box center [1055, 28] width 80 height 29
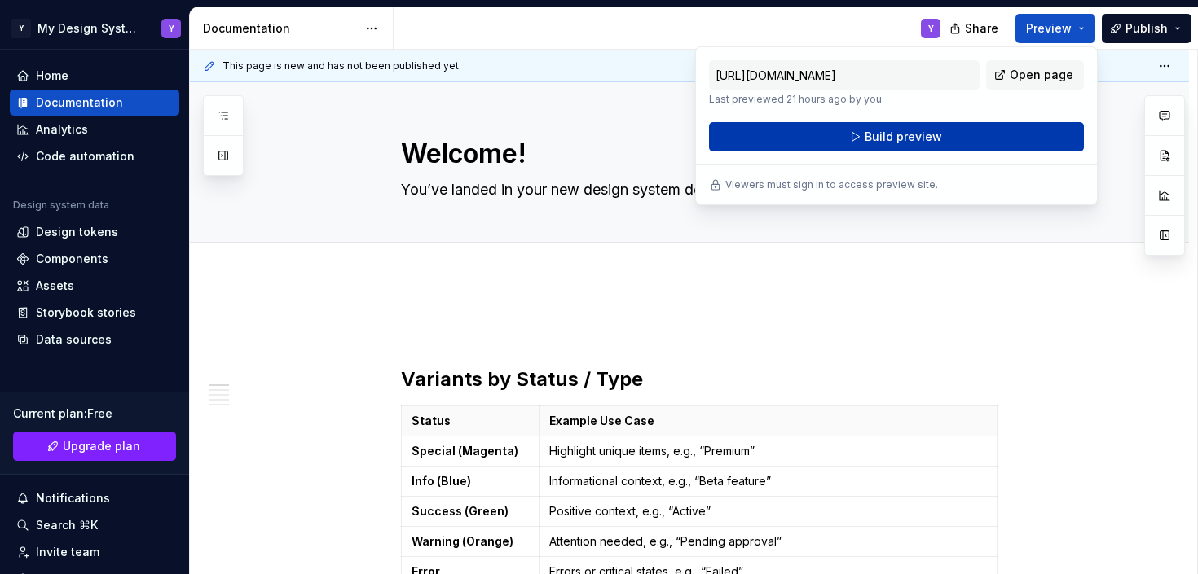
click at [924, 135] on span "Build preview" at bounding box center [902, 137] width 77 height 16
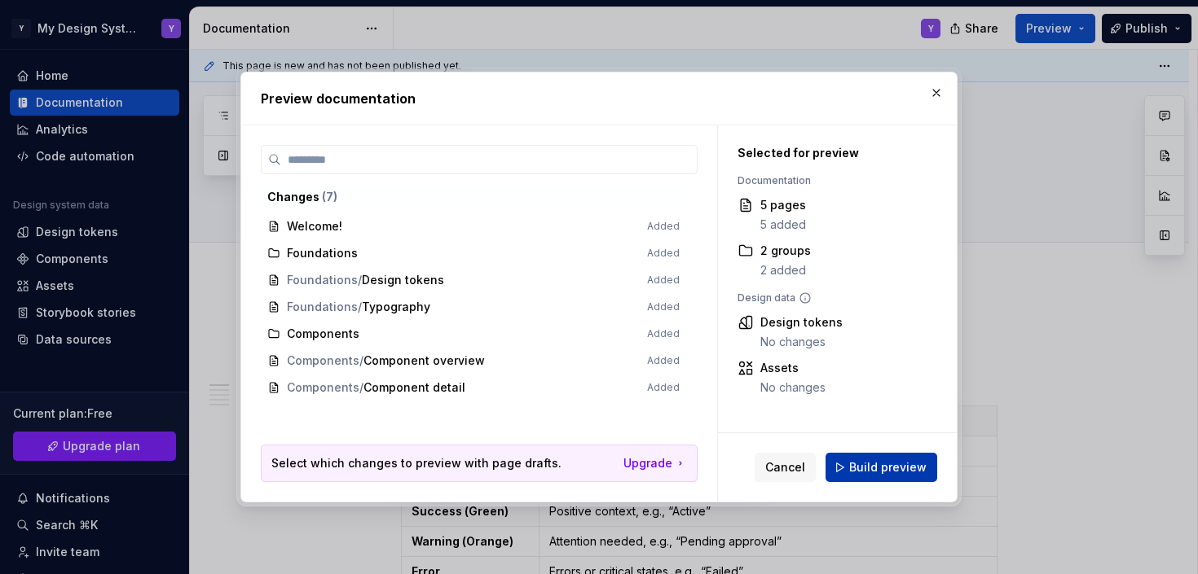
click at [873, 476] on button "Build preview" at bounding box center [881, 467] width 112 height 29
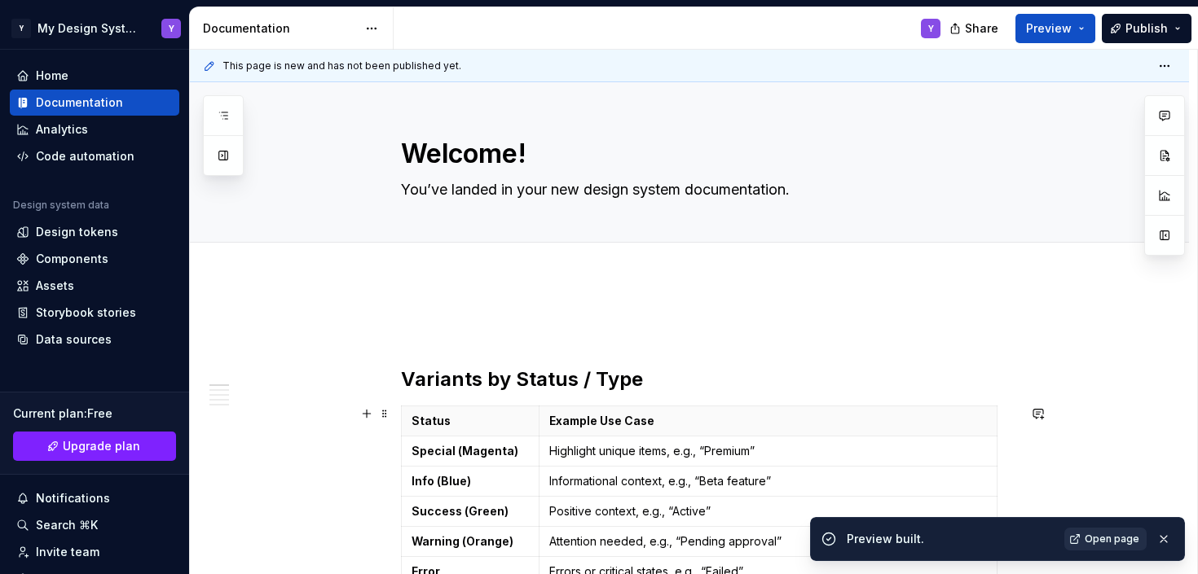
click at [1098, 536] on span "Open page" at bounding box center [1111, 539] width 55 height 13
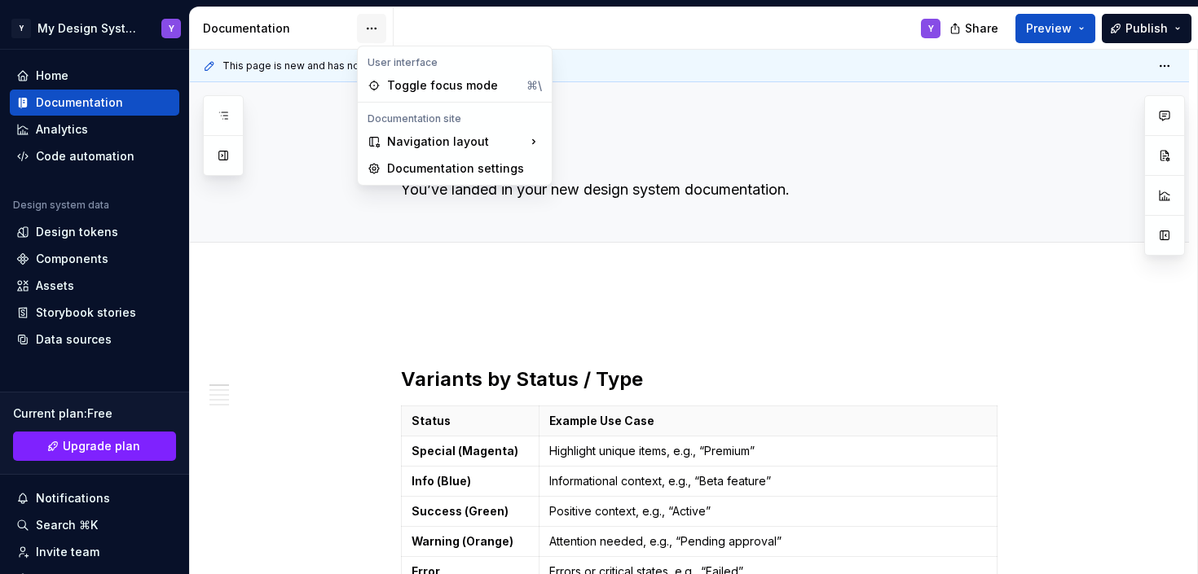
click at [377, 29] on html "Y My Design System Y Home Documentation Analytics Code automation Design system…" at bounding box center [599, 287] width 1198 height 574
click at [71, 148] on html "Y My Design System Y Home Documentation Analytics Code automation Design system…" at bounding box center [599, 287] width 1198 height 574
type textarea "*"
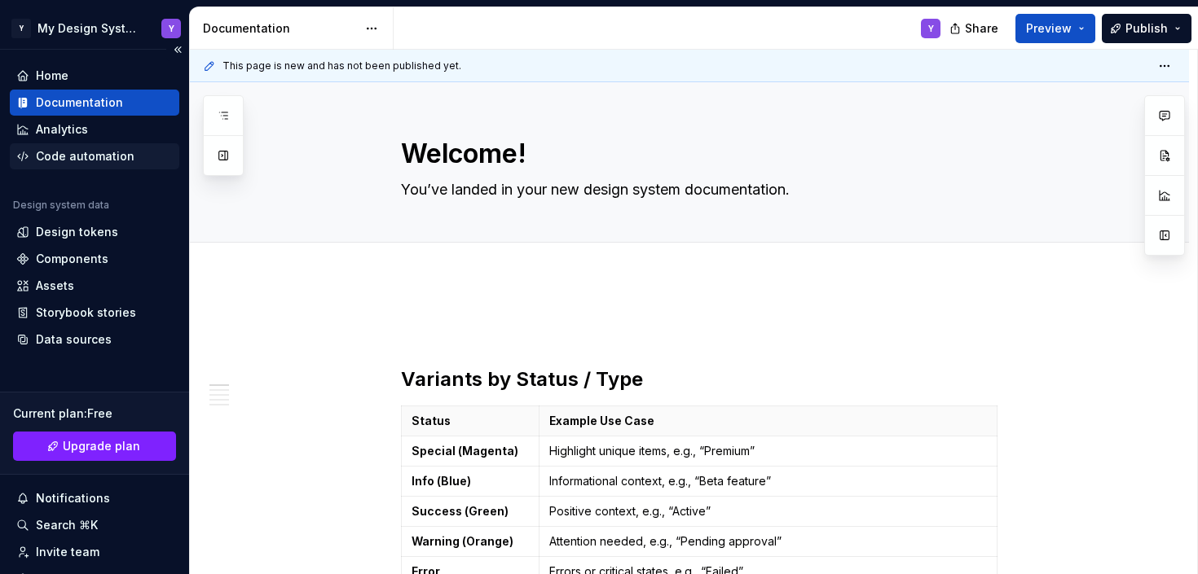
click at [67, 159] on div "Code automation" at bounding box center [85, 156] width 99 height 16
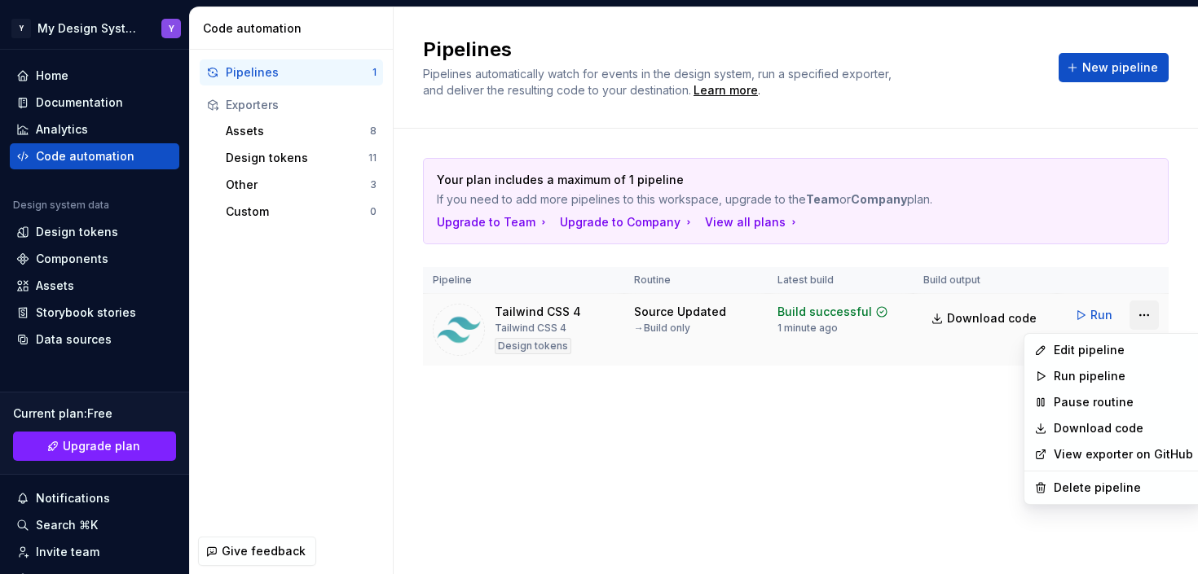
click at [1139, 315] on html "Y My Design System Y Home Documentation Analytics Code automation Design system…" at bounding box center [599, 287] width 1198 height 574
click at [1102, 350] on div "Edit pipeline" at bounding box center [1123, 350] width 139 height 16
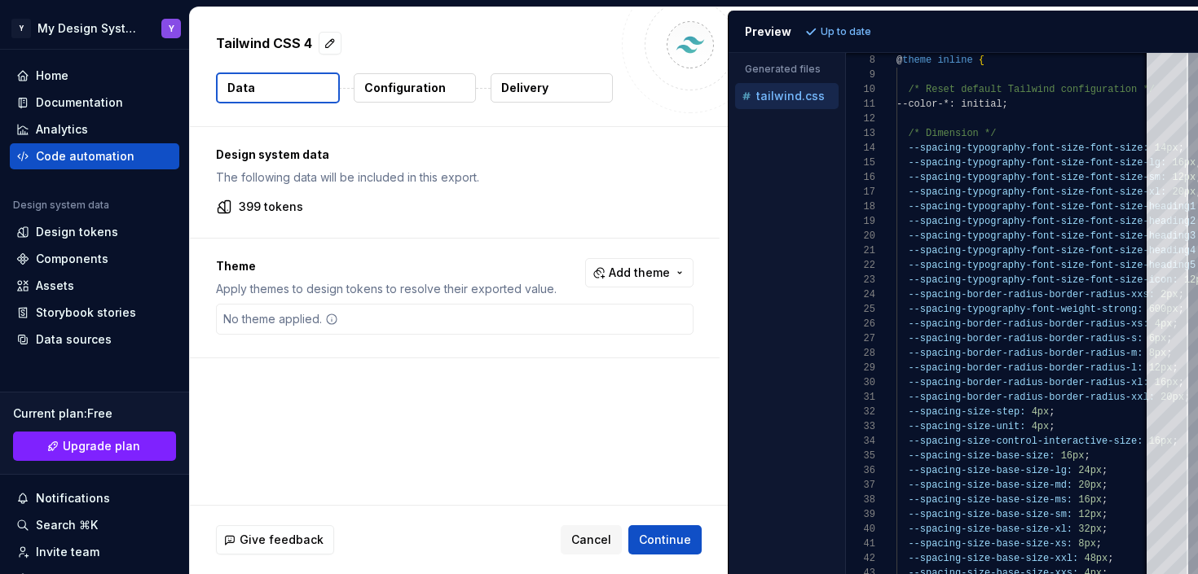
click at [405, 85] on p "Configuration" at bounding box center [404, 88] width 81 height 16
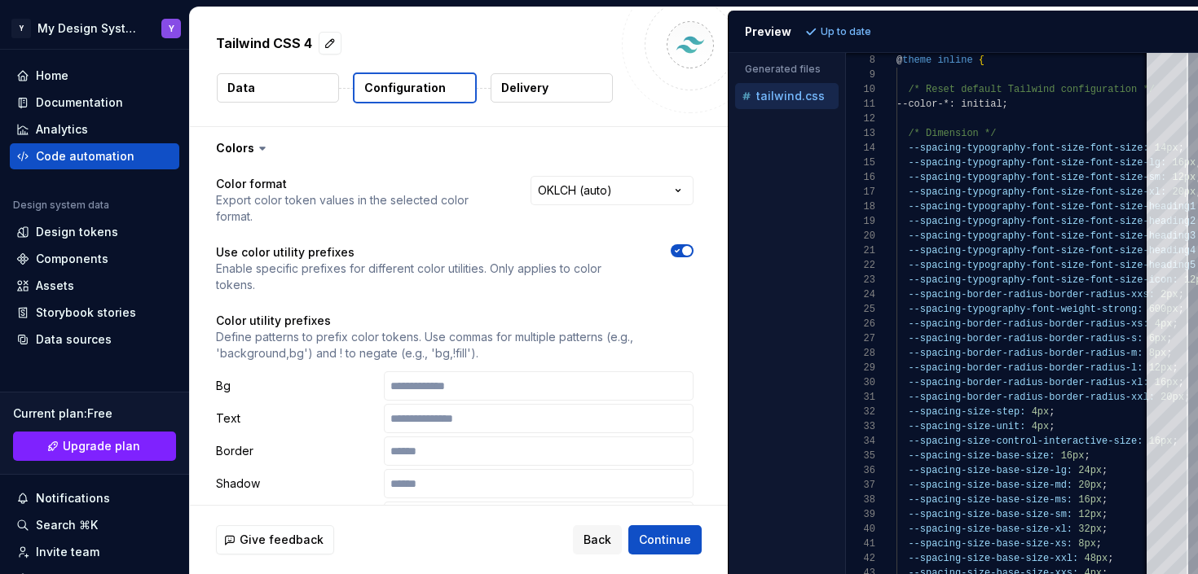
click at [524, 91] on p "Delivery" at bounding box center [524, 88] width 47 height 16
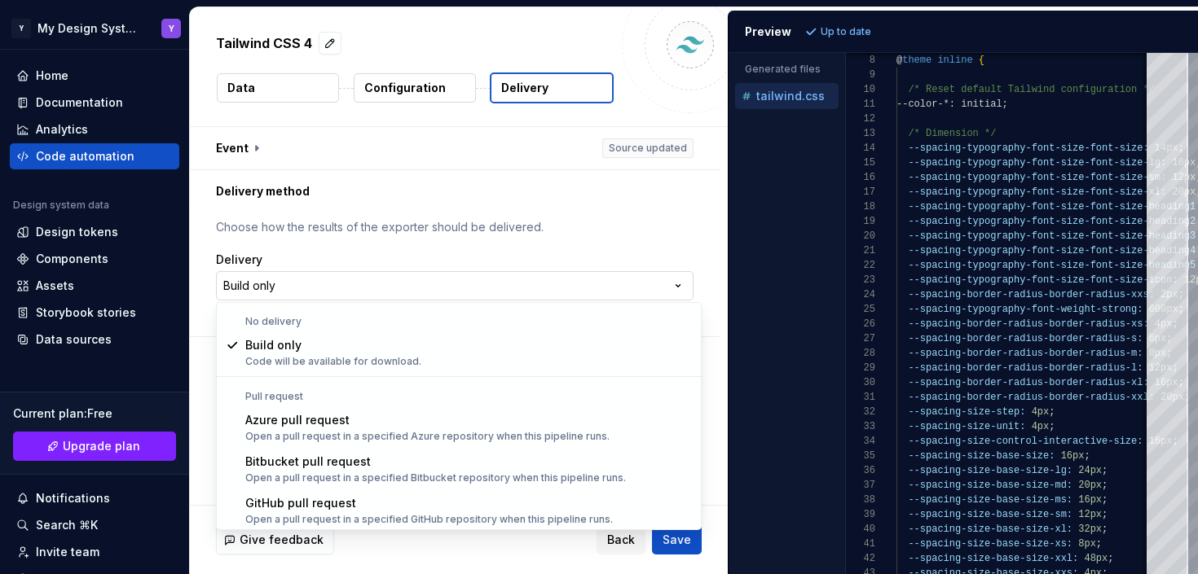
click at [338, 286] on html "**********" at bounding box center [599, 287] width 1198 height 574
click at [444, 205] on html "**********" at bounding box center [599, 287] width 1198 height 574
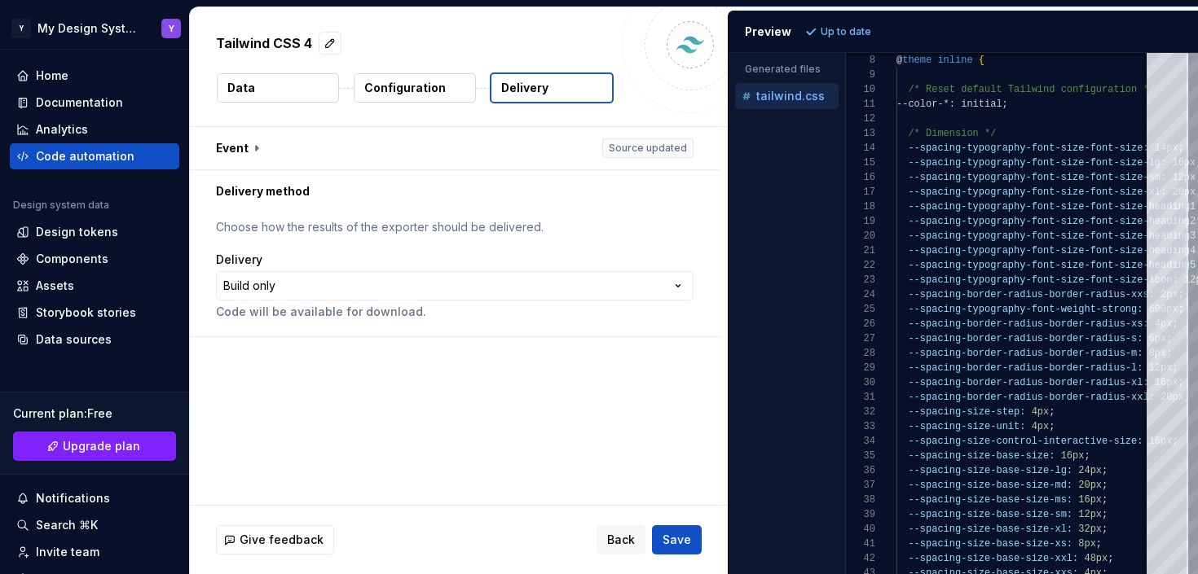
click at [279, 87] on button "Data" at bounding box center [278, 87] width 122 height 29
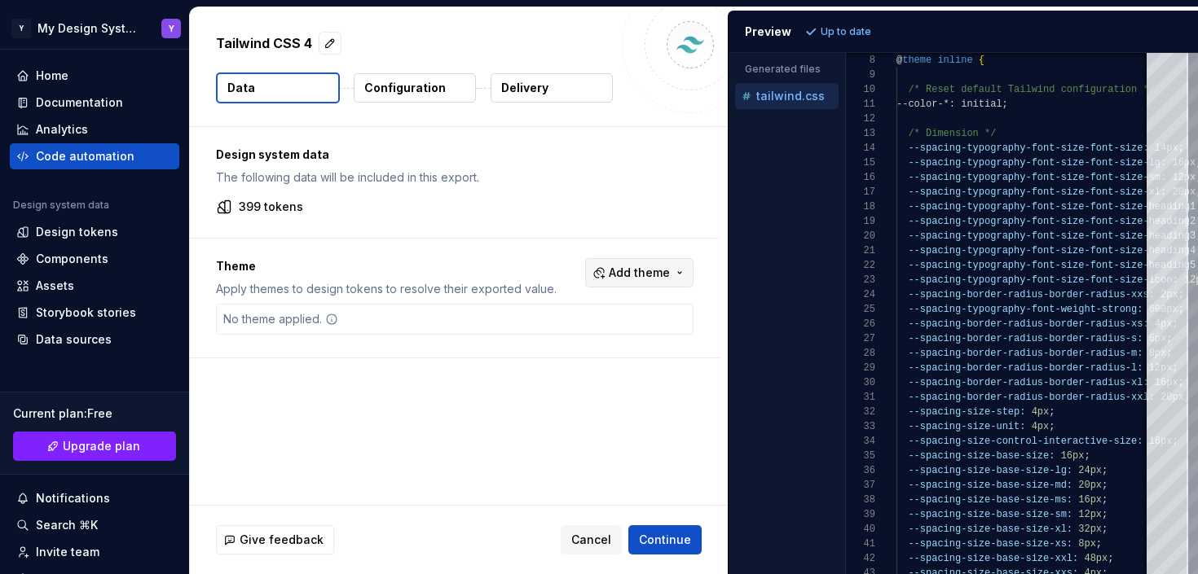
click at [638, 285] on button "Add theme" at bounding box center [639, 272] width 108 height 29
click at [578, 363] on div "Default" at bounding box center [613, 364] width 155 height 16
click at [551, 410] on html "Y My Design System Y Home Documentation Analytics Code automation Design system…" at bounding box center [599, 287] width 1198 height 574
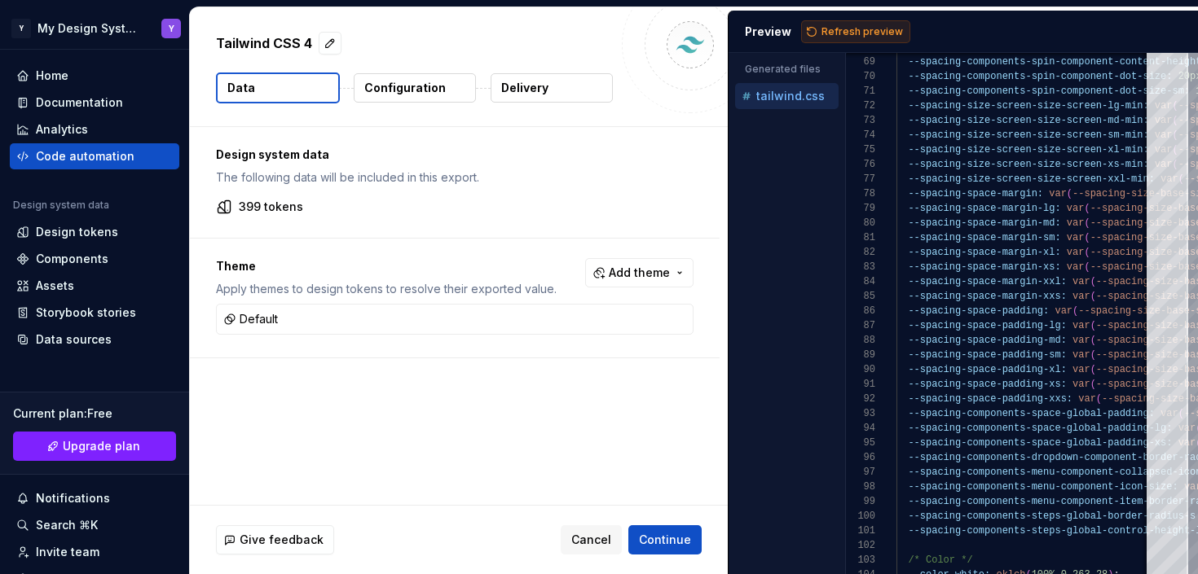
click at [857, 25] on span "Refresh preview" at bounding box center [861, 31] width 81 height 13
click at [794, 117] on p "tailwind.default.css" at bounding box center [797, 123] width 82 height 13
type textarea "**********"
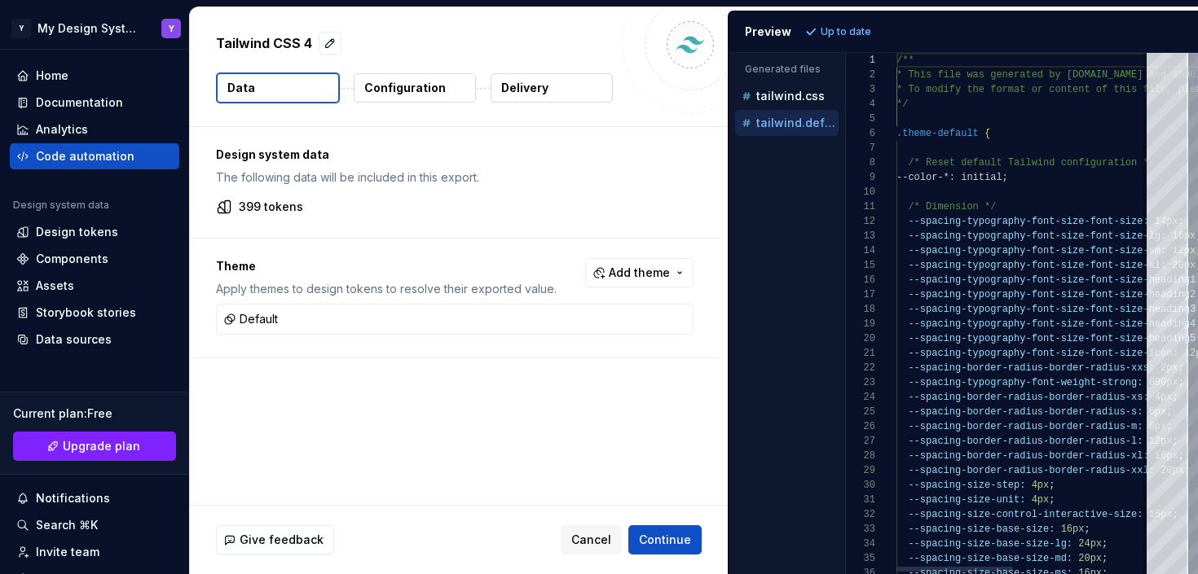
scroll to position [147, 0]
